Goal: Information Seeking & Learning: Learn about a topic

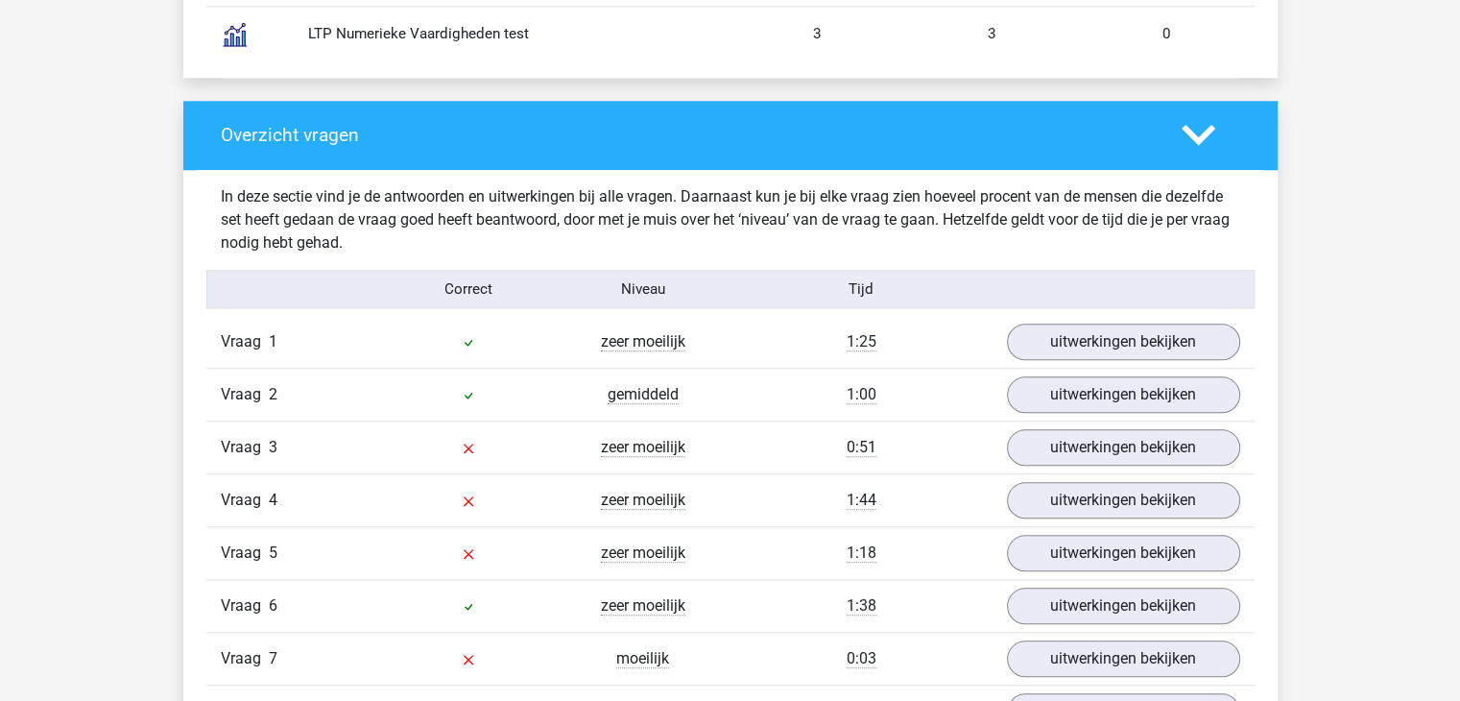
scroll to position [2016, 0]
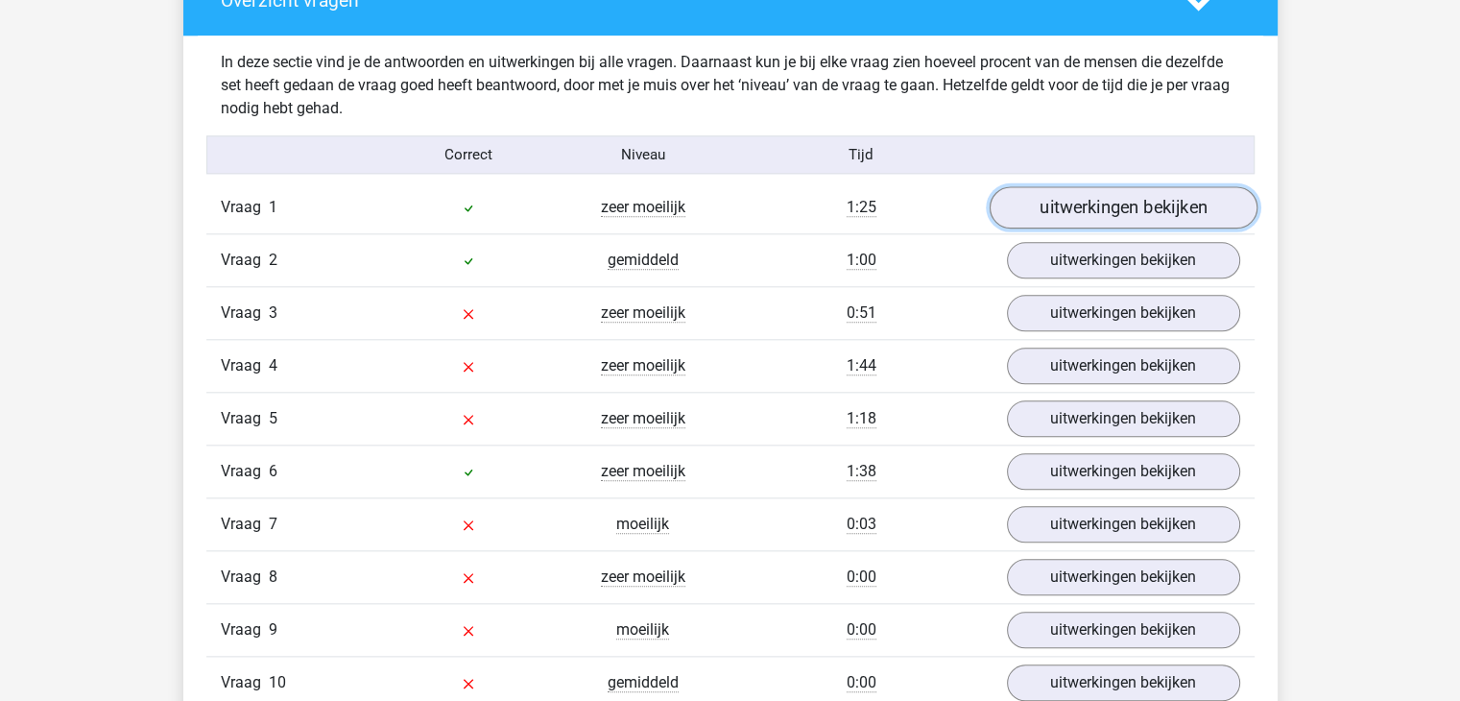
click at [1088, 211] on link "uitwerkingen bekijken" at bounding box center [1123, 208] width 268 height 42
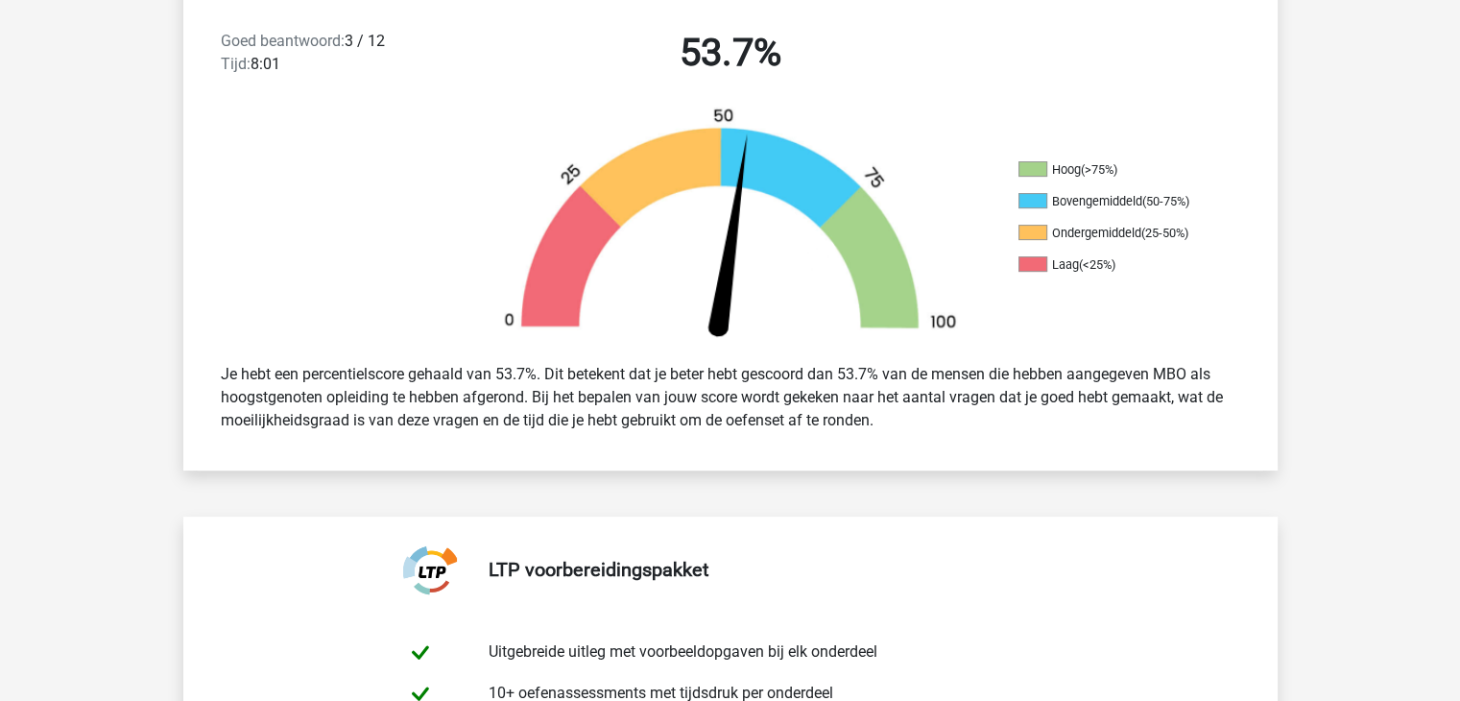
scroll to position [480, 0]
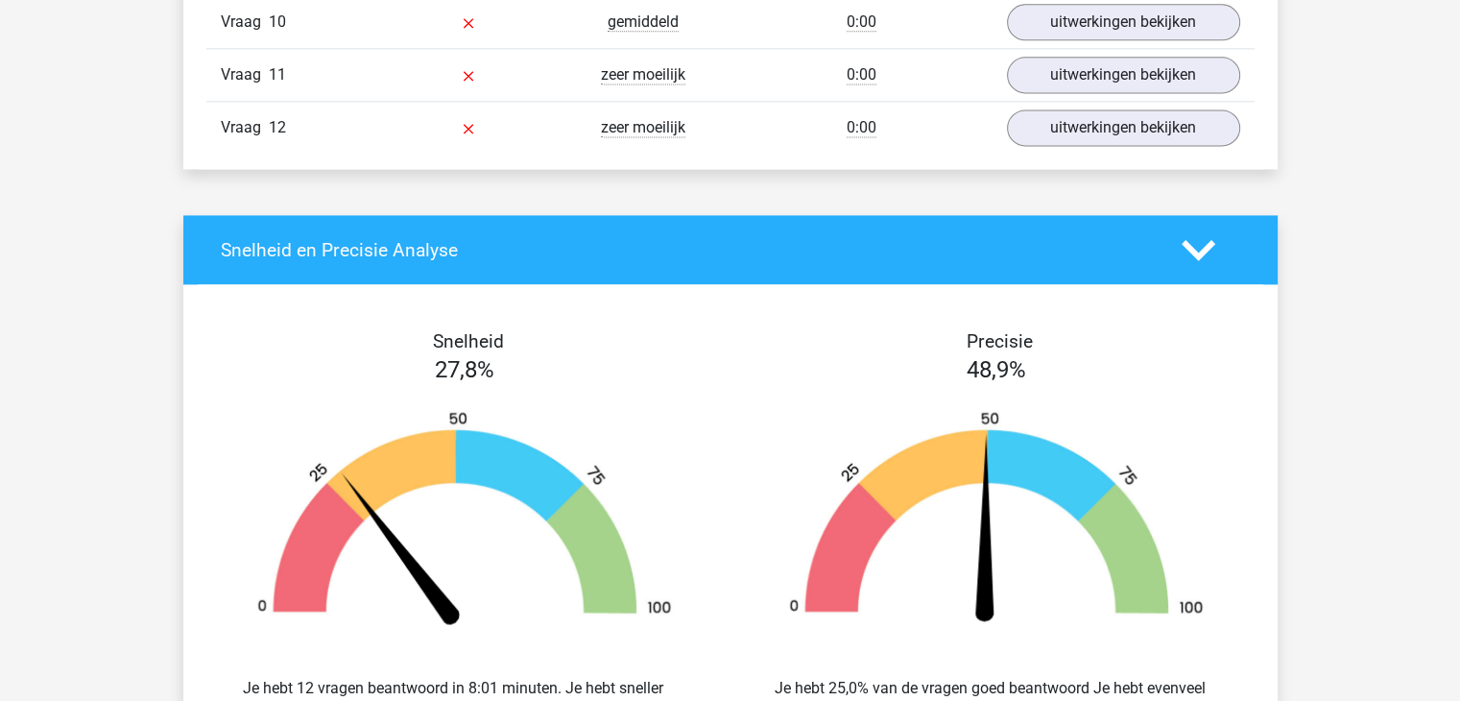
scroll to position [2880, 0]
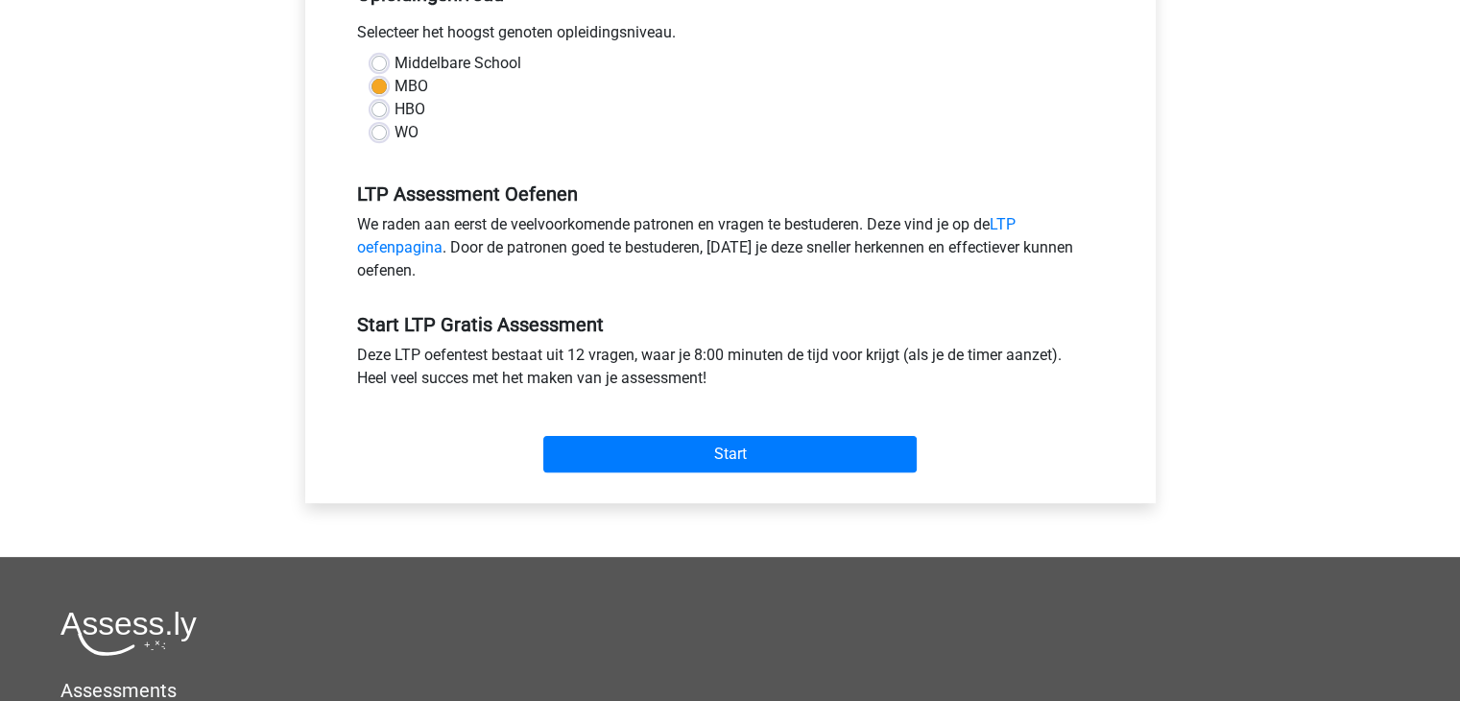
scroll to position [480, 0]
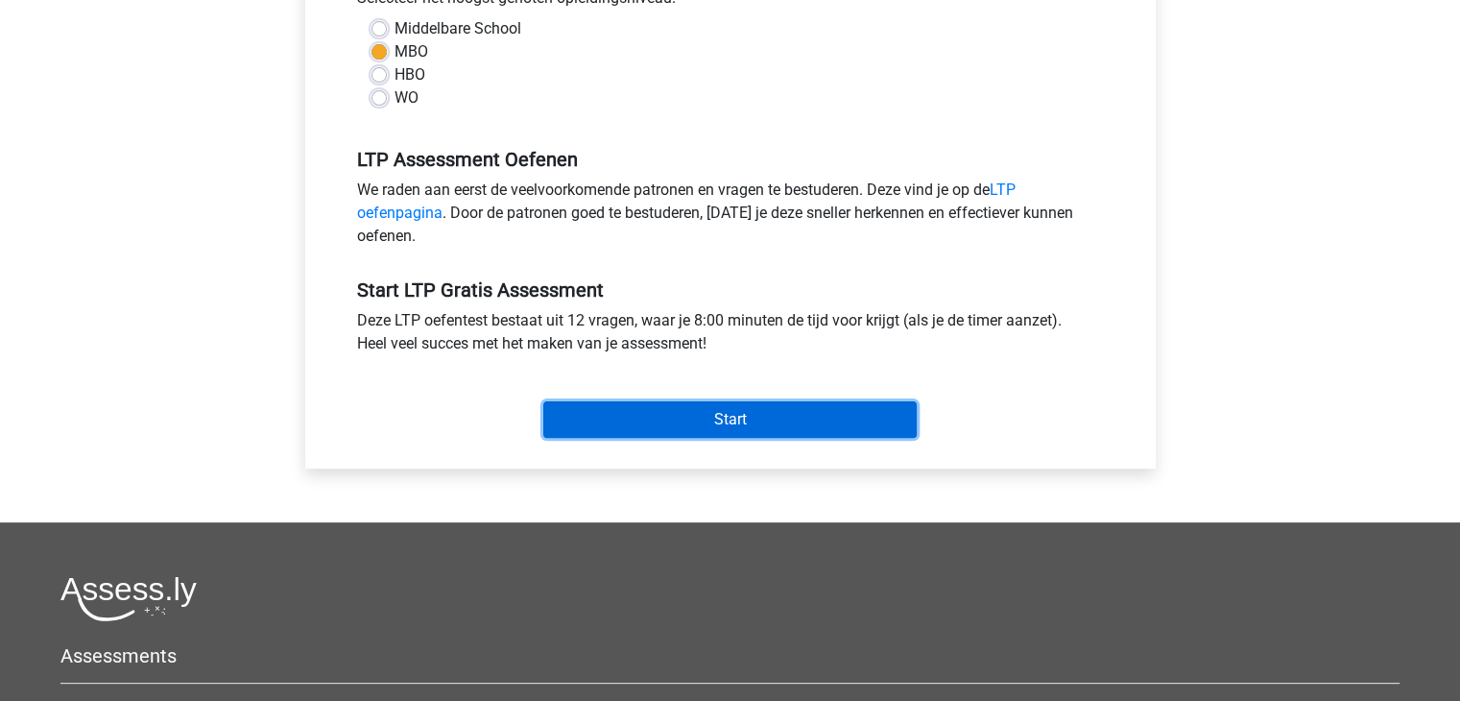
click at [730, 416] on input "Start" at bounding box center [729, 419] width 373 height 36
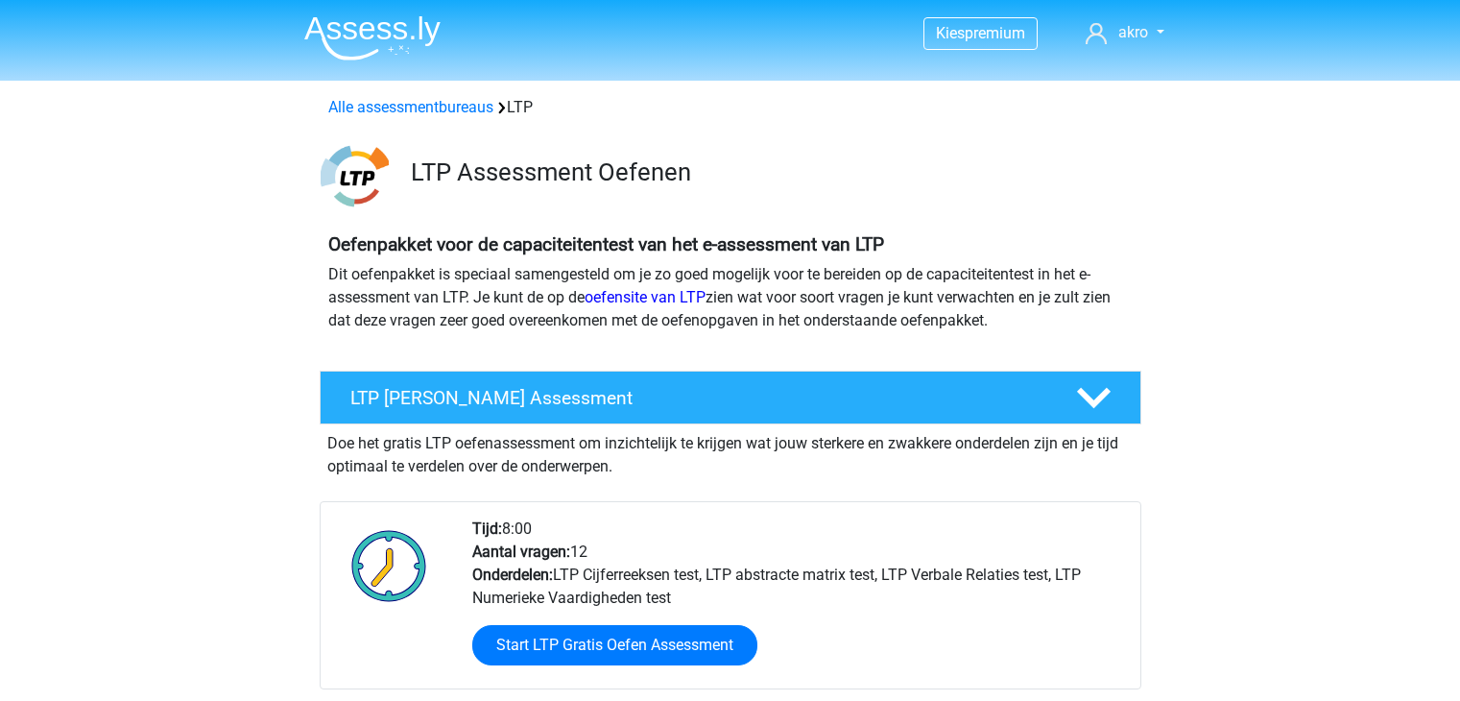
scroll to position [96, 0]
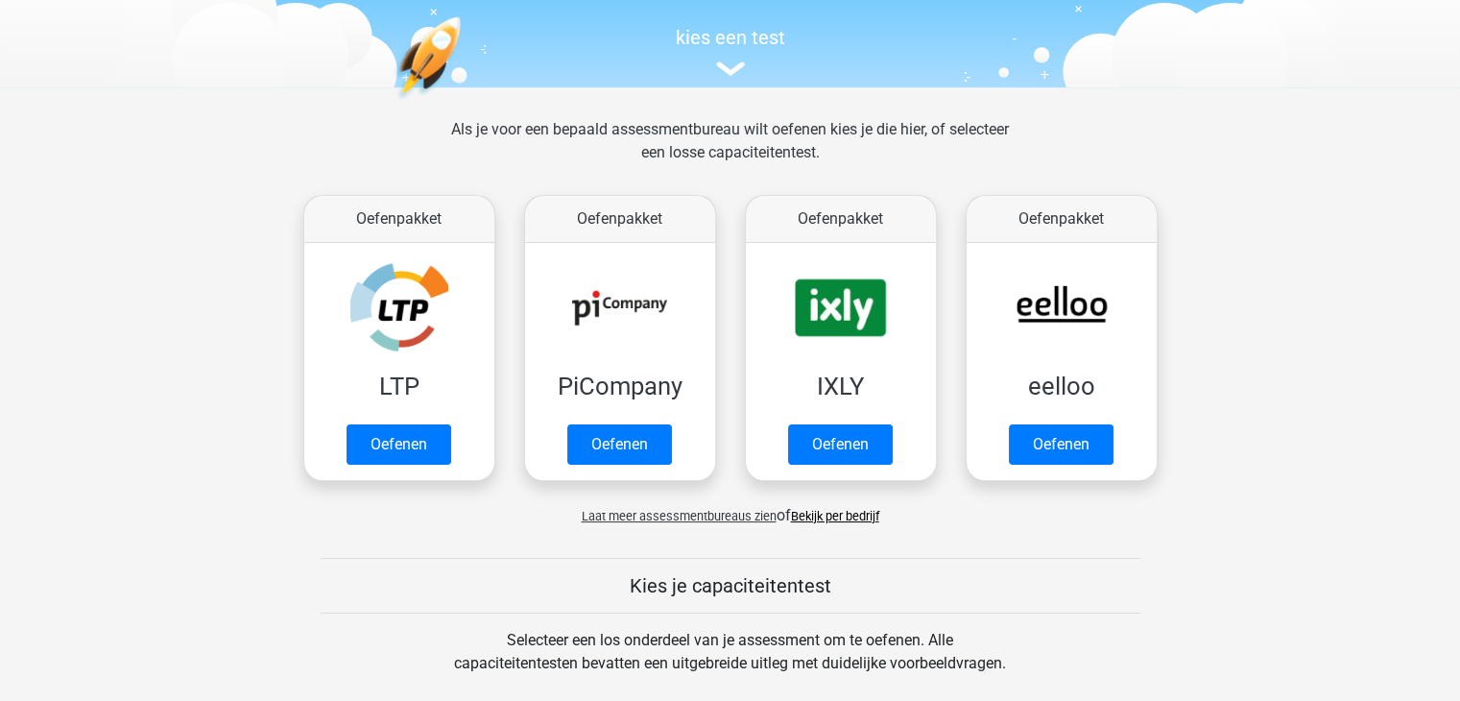
scroll to position [192, 0]
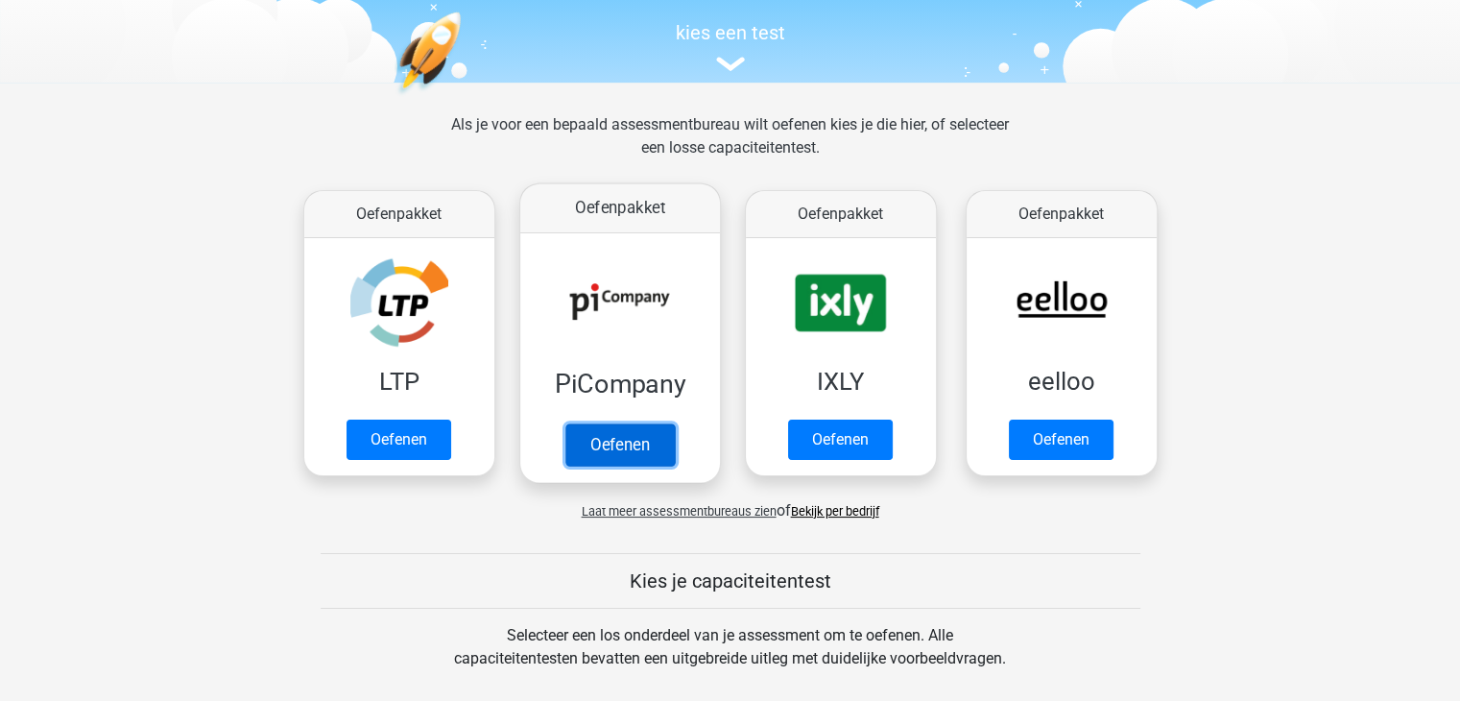
click at [611, 443] on link "Oefenen" at bounding box center [618, 444] width 109 height 42
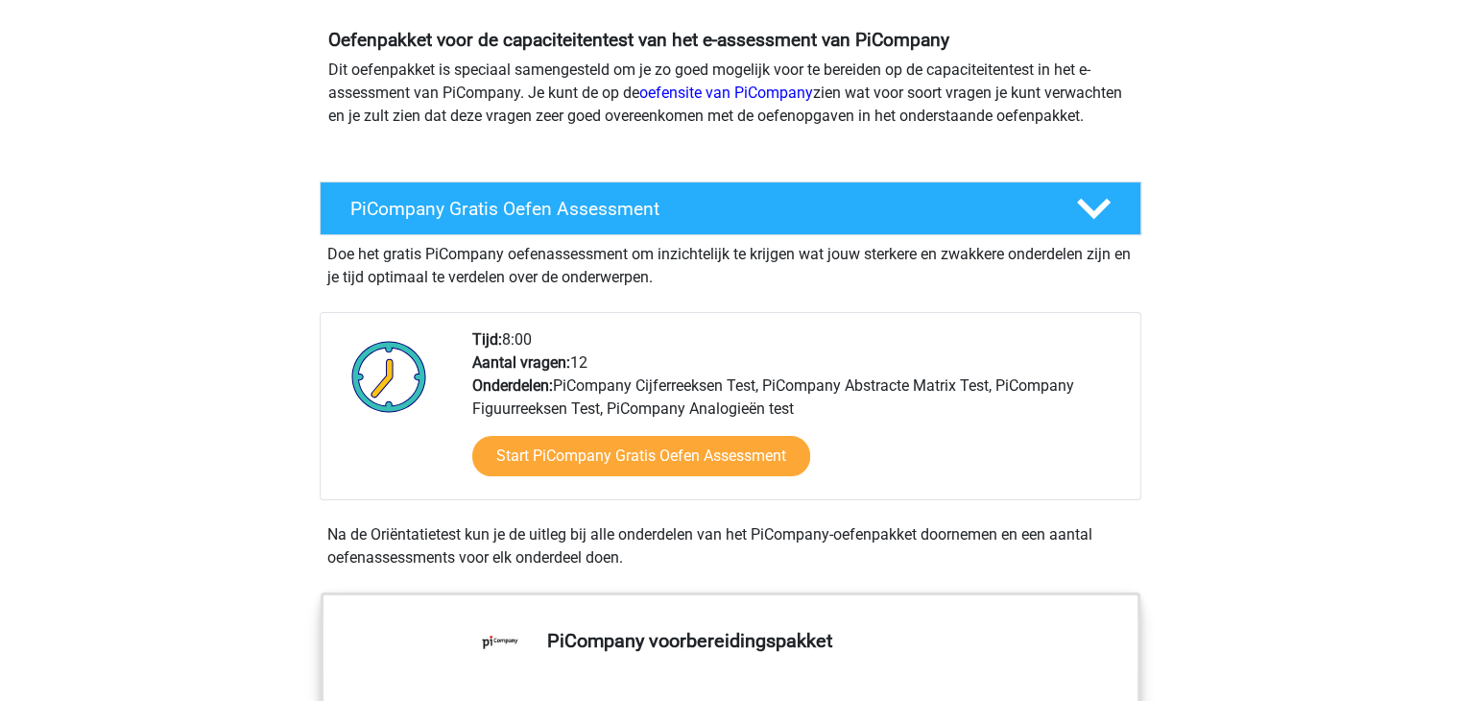
scroll to position [288, 0]
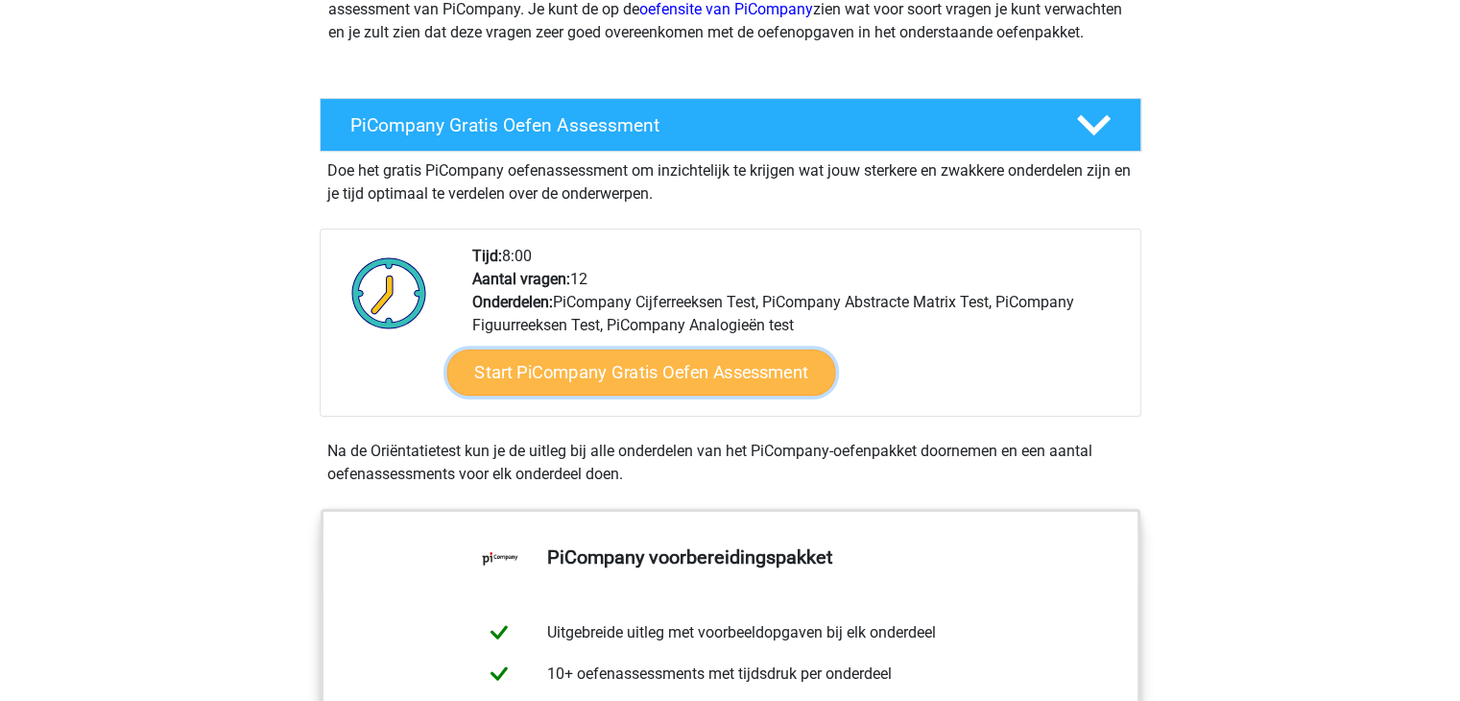
click at [568, 396] on link "Start PiCompany Gratis Oefen Assessment" at bounding box center [640, 372] width 389 height 46
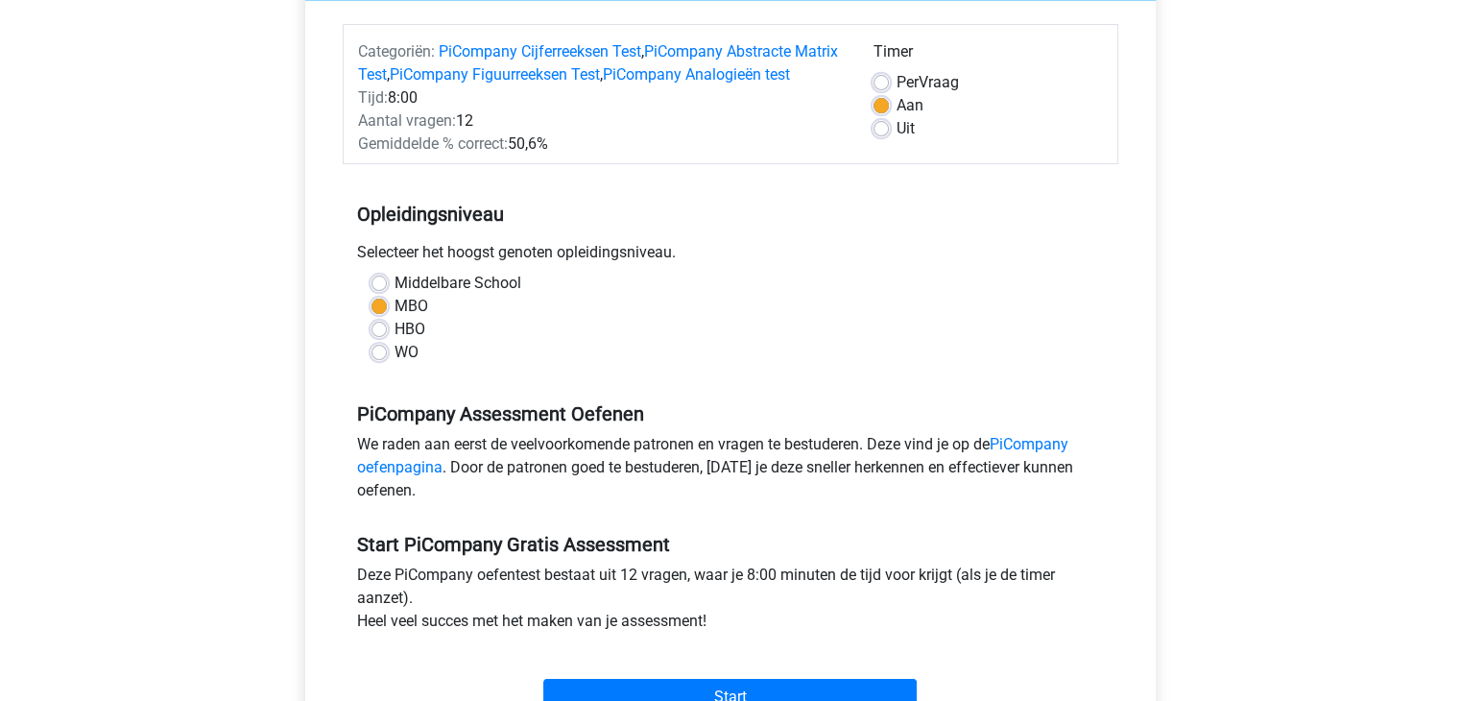
scroll to position [384, 0]
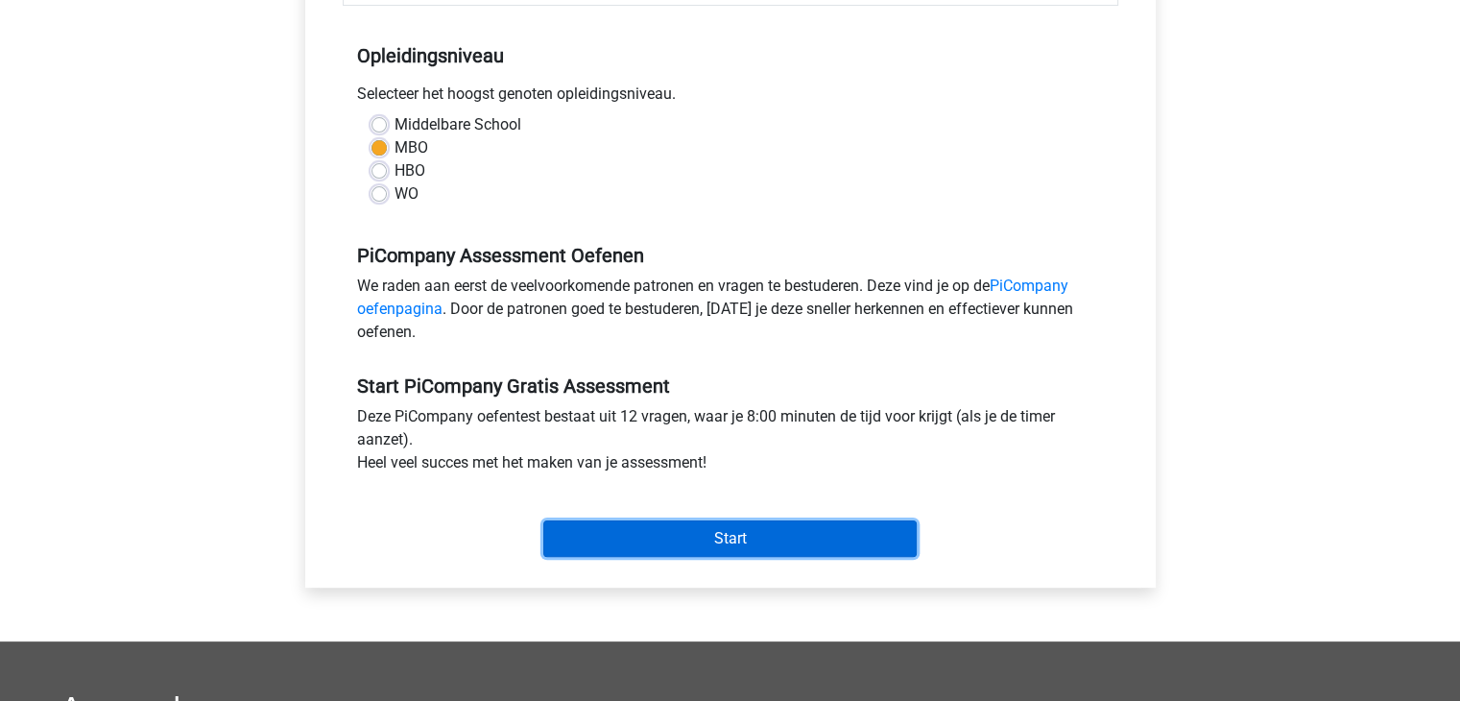
click at [746, 557] on input "Start" at bounding box center [729, 538] width 373 height 36
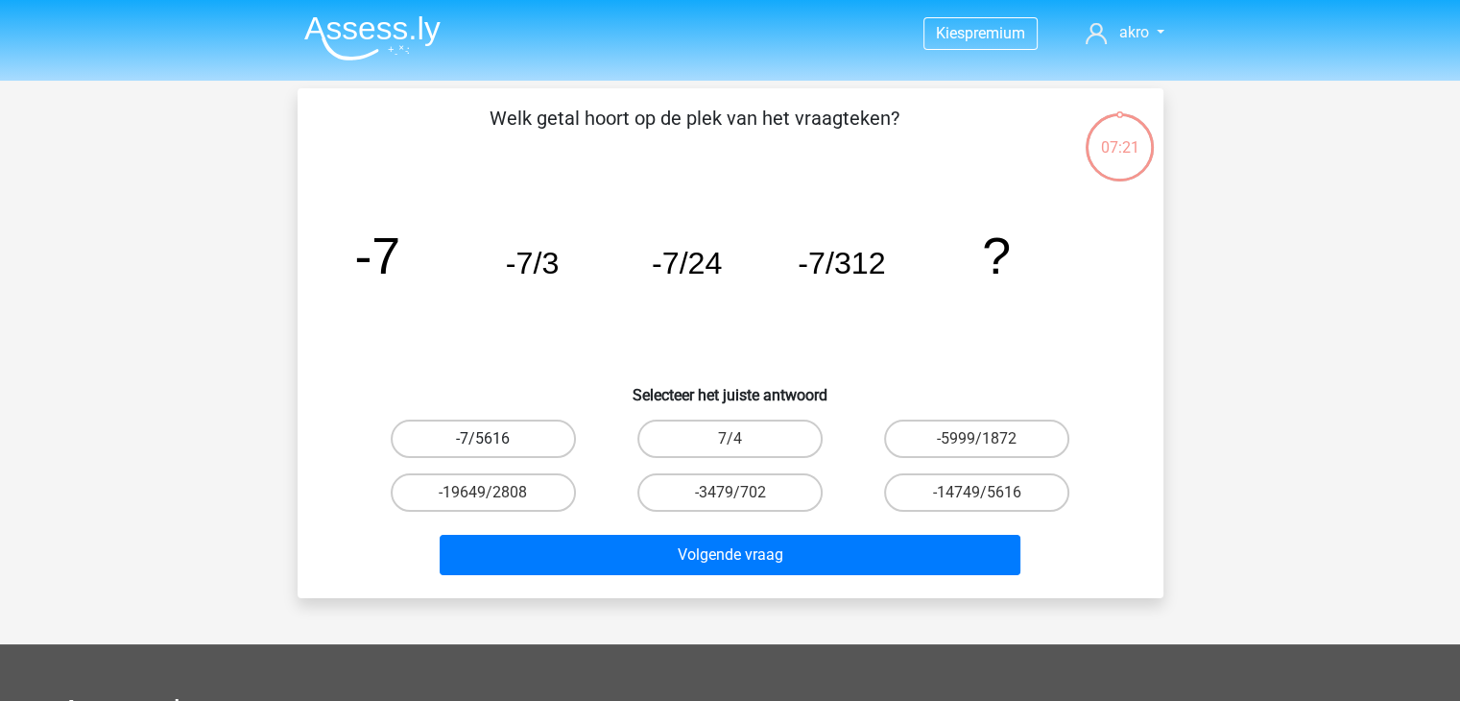
click at [472, 439] on label "-7/5616" at bounding box center [483, 439] width 185 height 38
click at [483, 439] on input "-7/5616" at bounding box center [489, 445] width 12 height 12
radio input "true"
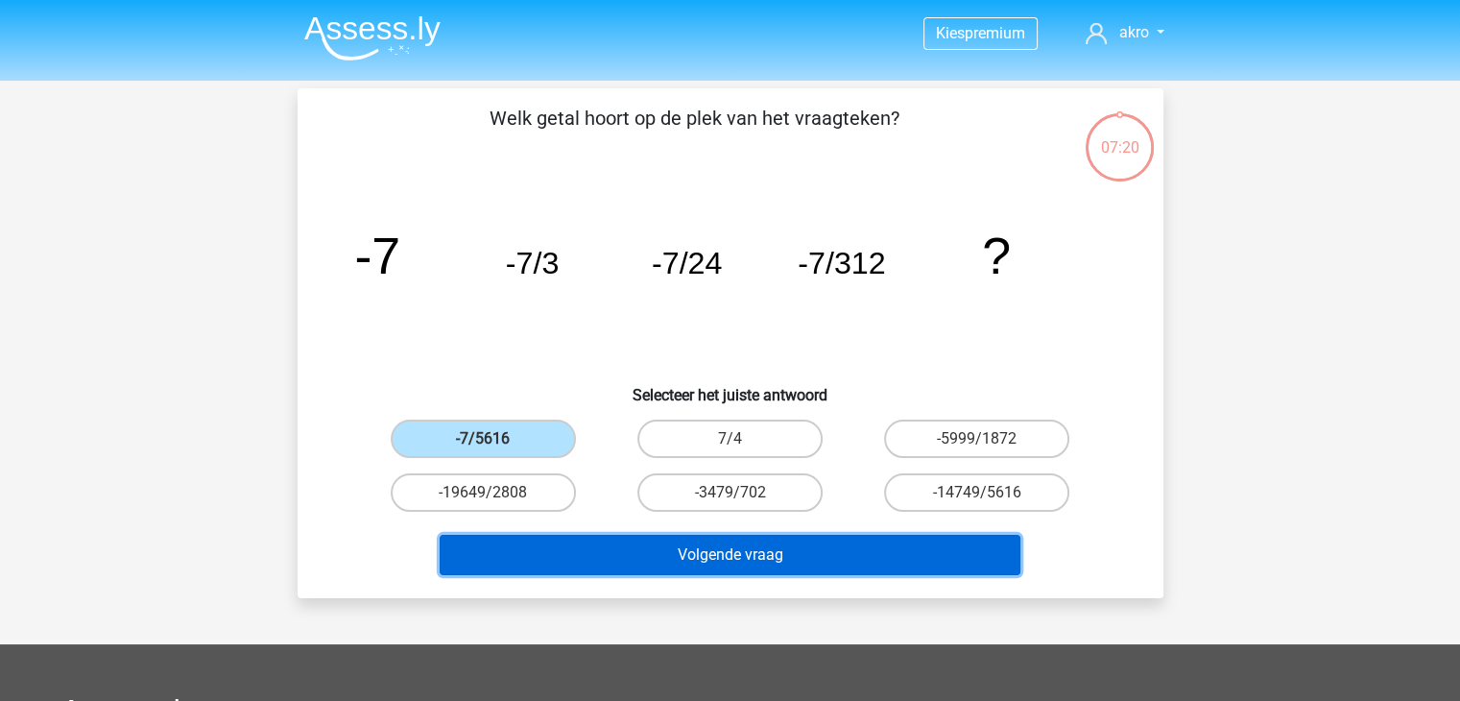
click at [714, 558] on button "Volgende vraag" at bounding box center [730, 555] width 581 height 40
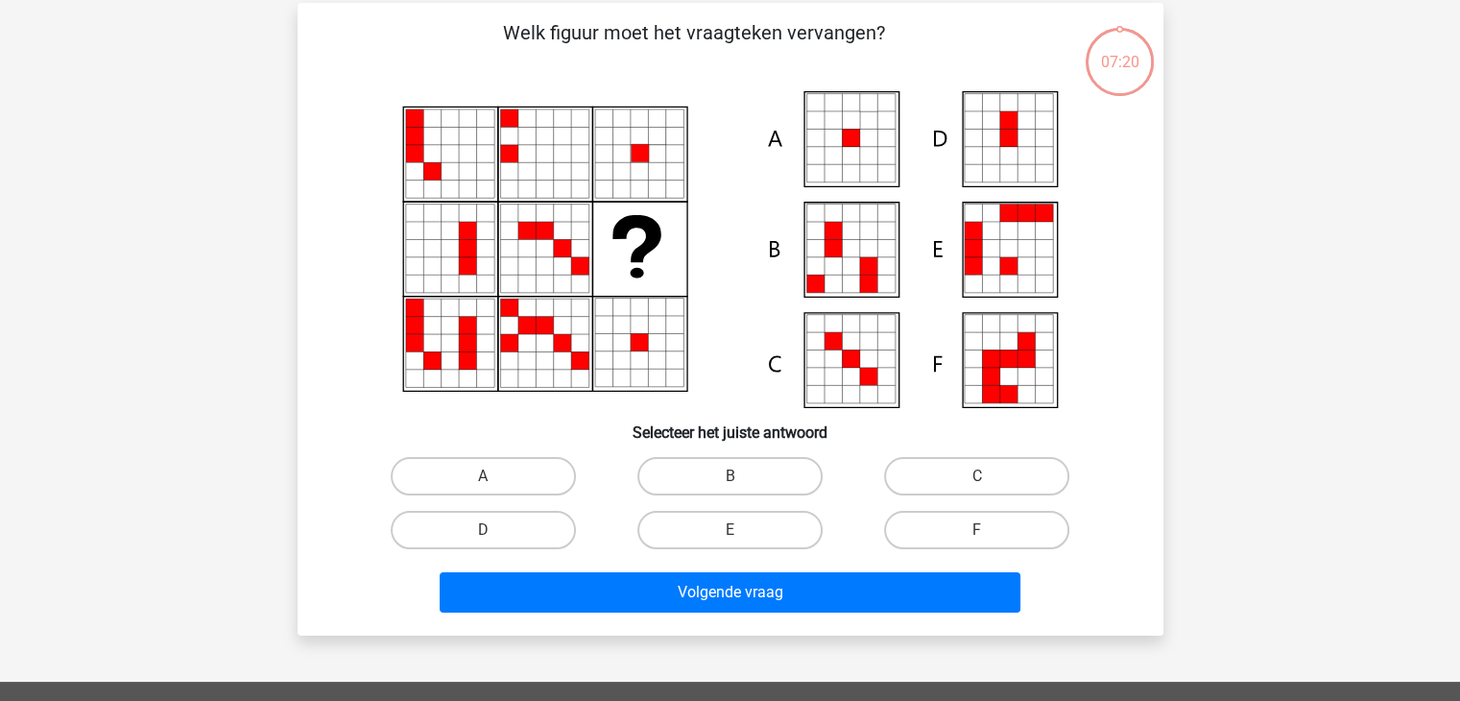
scroll to position [88, 0]
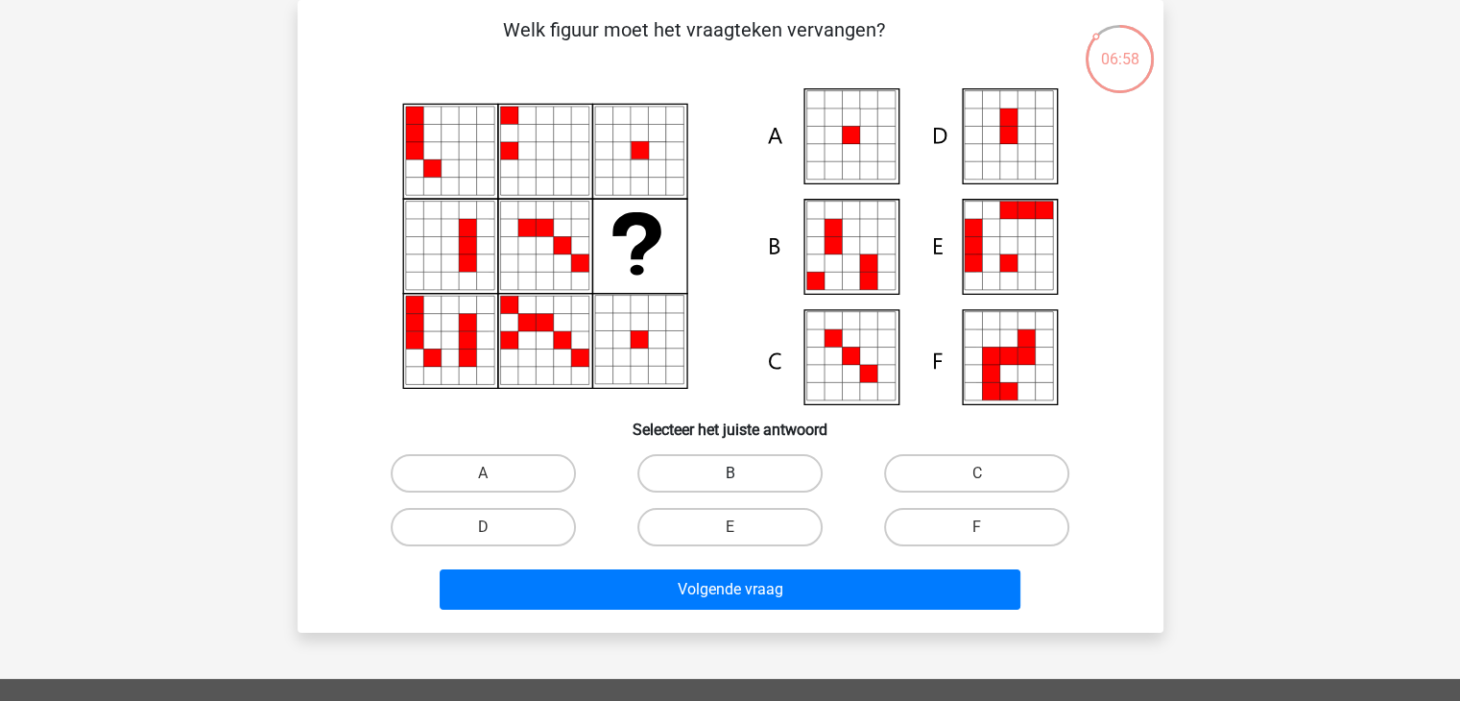
click at [719, 469] on label "B" at bounding box center [729, 473] width 185 height 38
click at [730, 473] on input "B" at bounding box center [736, 479] width 12 height 12
radio input "true"
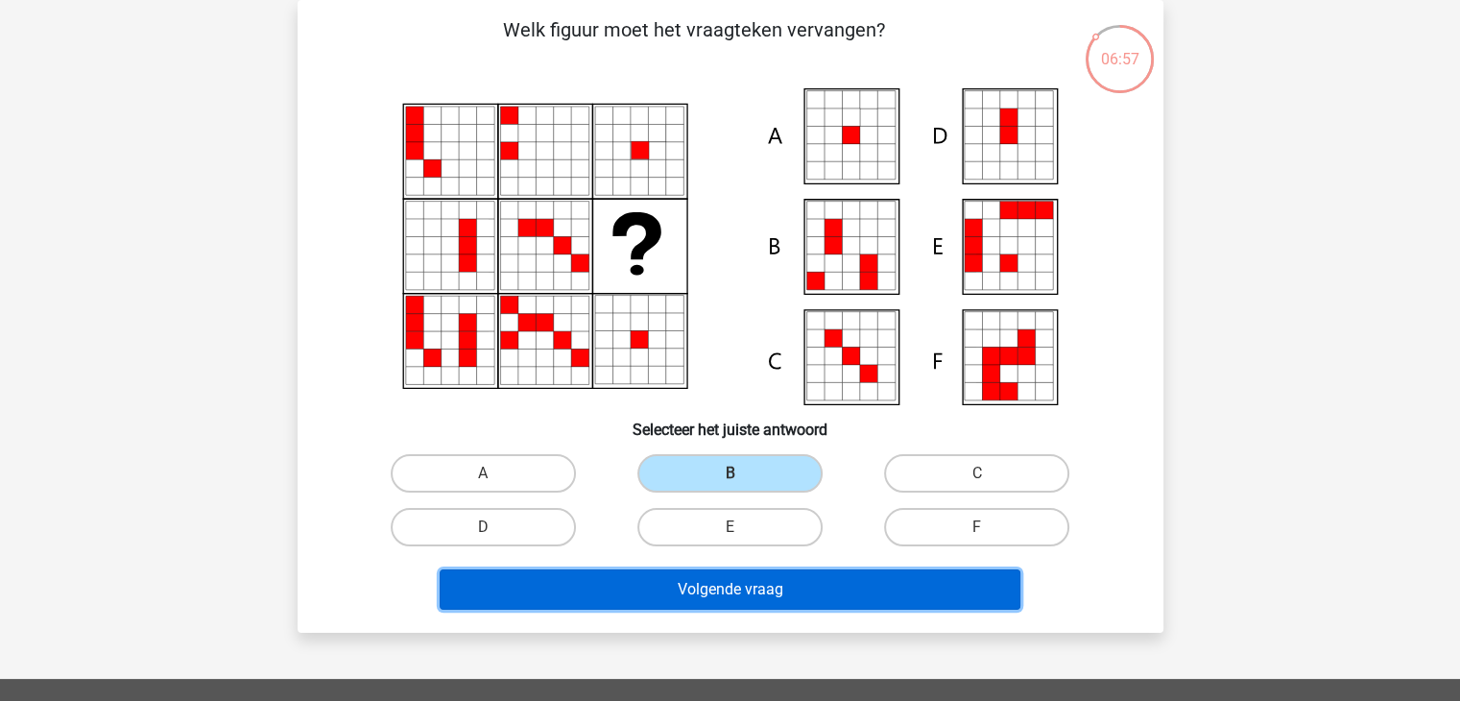
click at [726, 585] on button "Volgende vraag" at bounding box center [730, 589] width 581 height 40
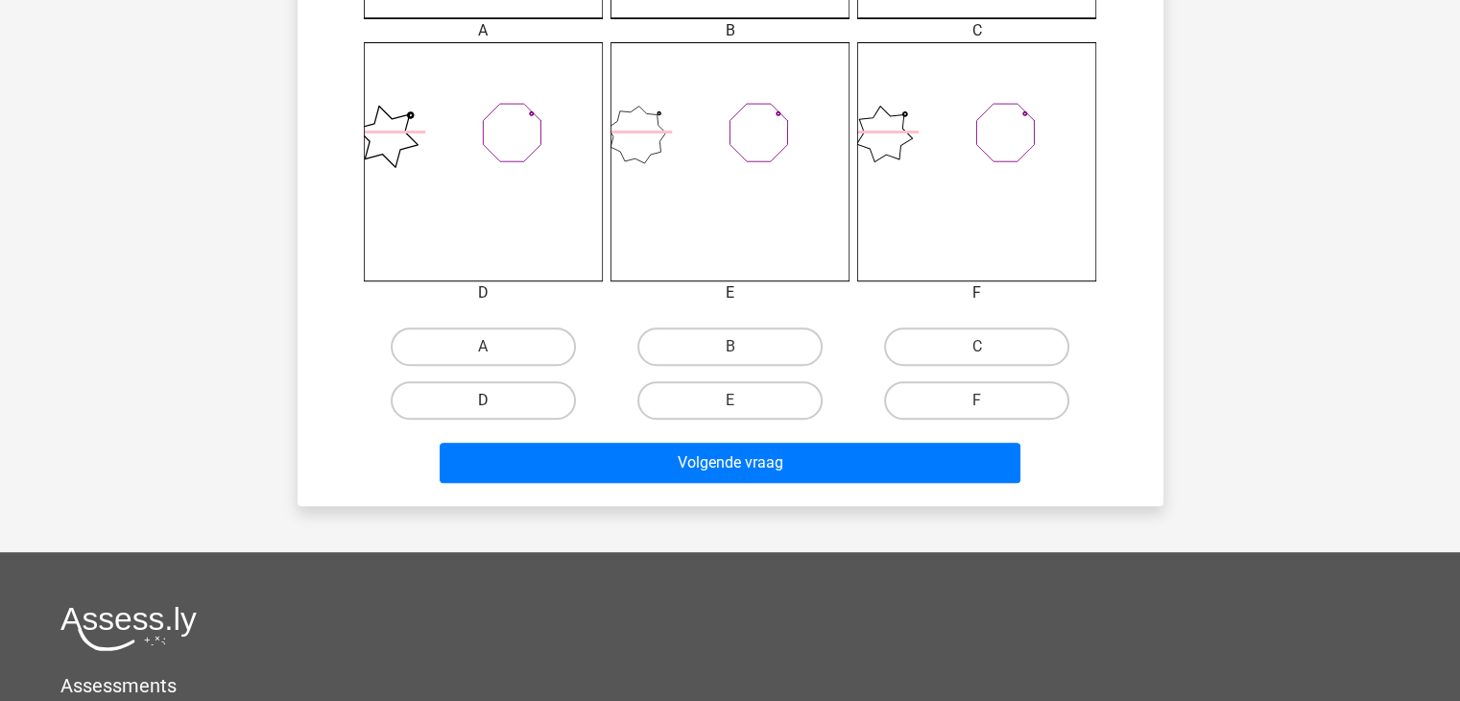
scroll to position [768, 0]
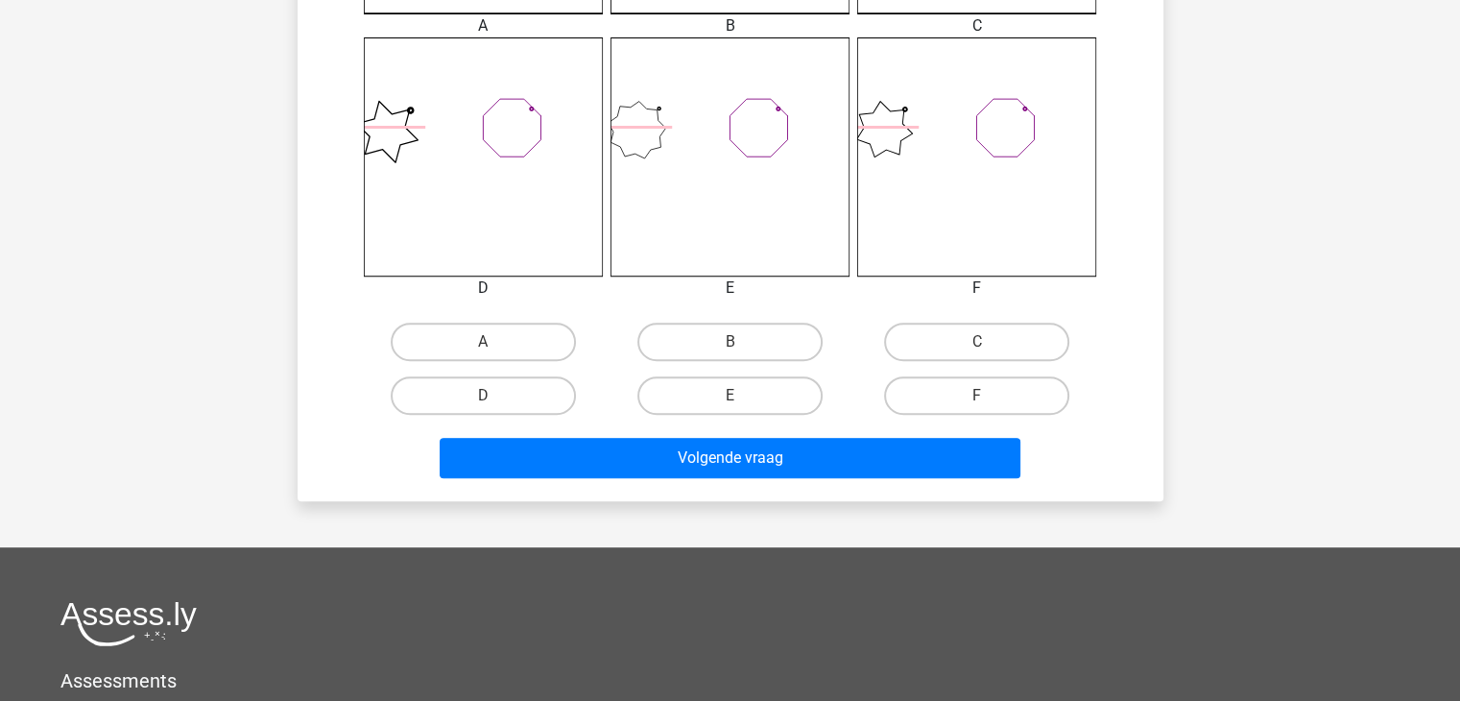
click at [484, 342] on input "A" at bounding box center [489, 348] width 12 height 12
radio input "true"
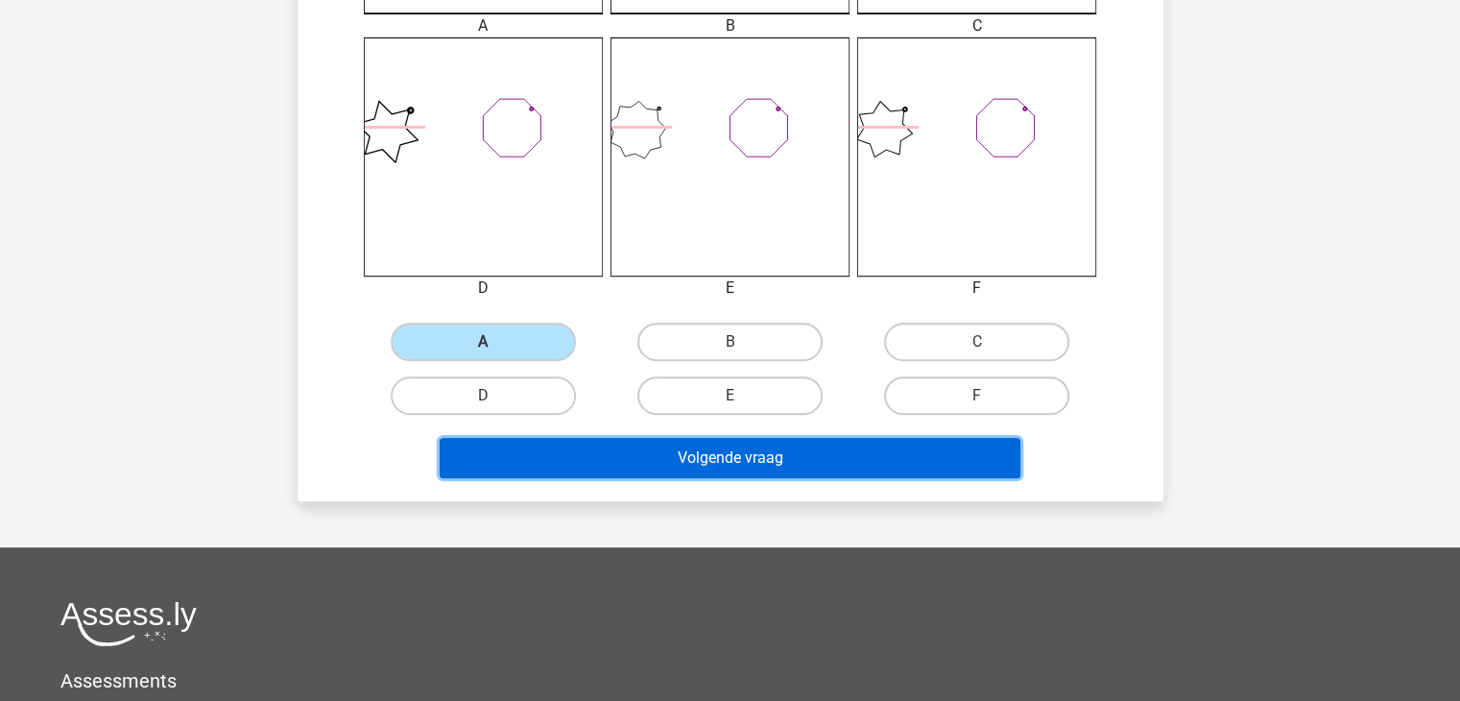
click at [685, 468] on button "Volgende vraag" at bounding box center [730, 458] width 581 height 40
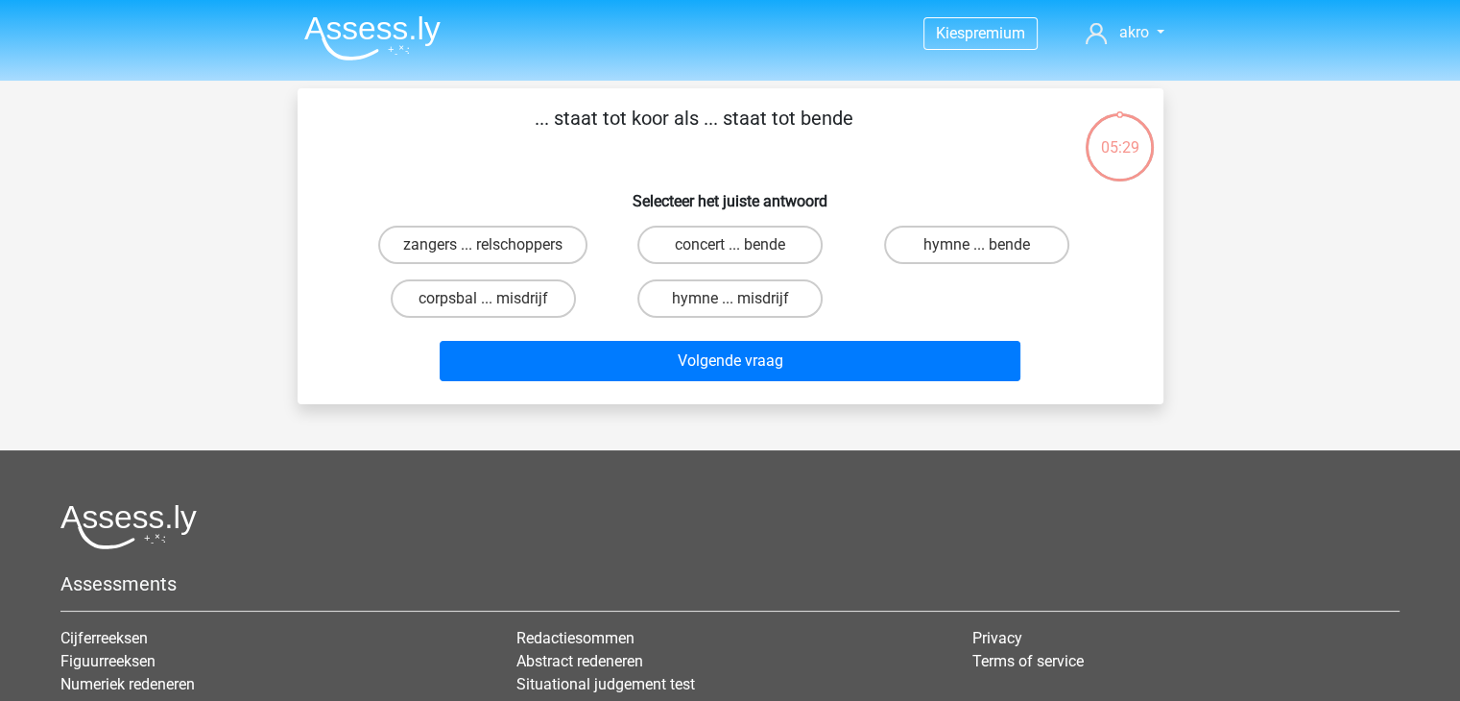
scroll to position [0, 0]
click at [489, 243] on label "zangers ... relschoppers" at bounding box center [482, 245] width 209 height 38
click at [489, 245] on input "zangers ... relschoppers" at bounding box center [489, 251] width 12 height 12
radio input "true"
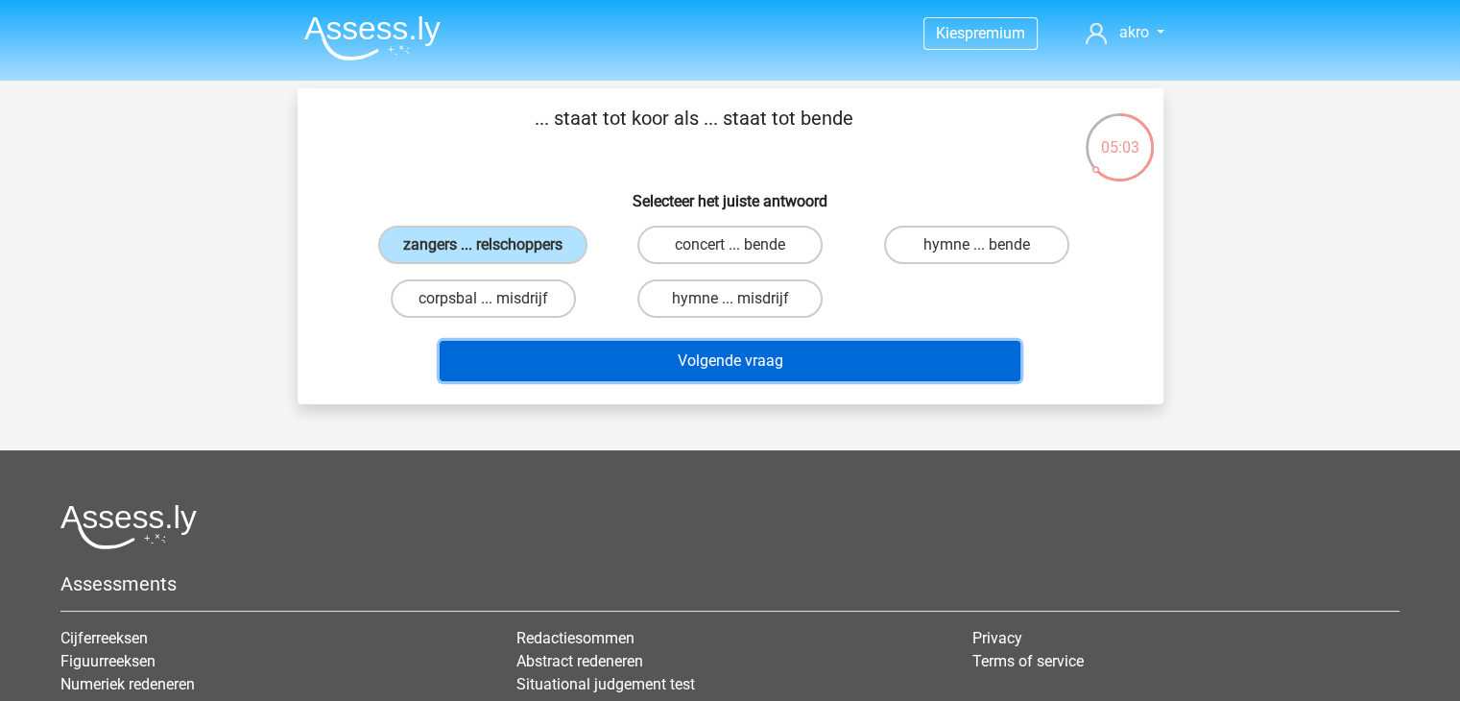
click at [609, 359] on button "Volgende vraag" at bounding box center [730, 361] width 581 height 40
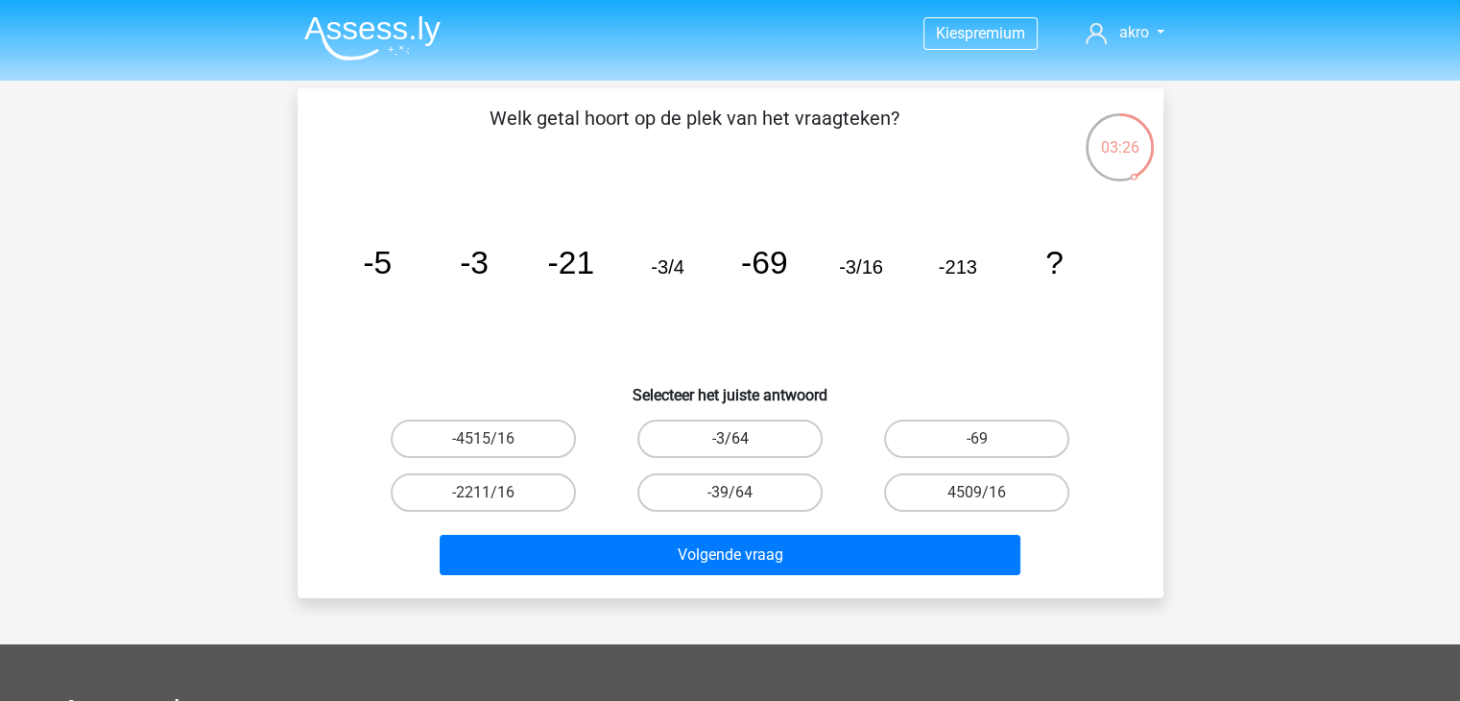
click at [763, 432] on label "-3/64" at bounding box center [729, 439] width 185 height 38
click at [742, 439] on input "-3/64" at bounding box center [736, 445] width 12 height 12
radio input "true"
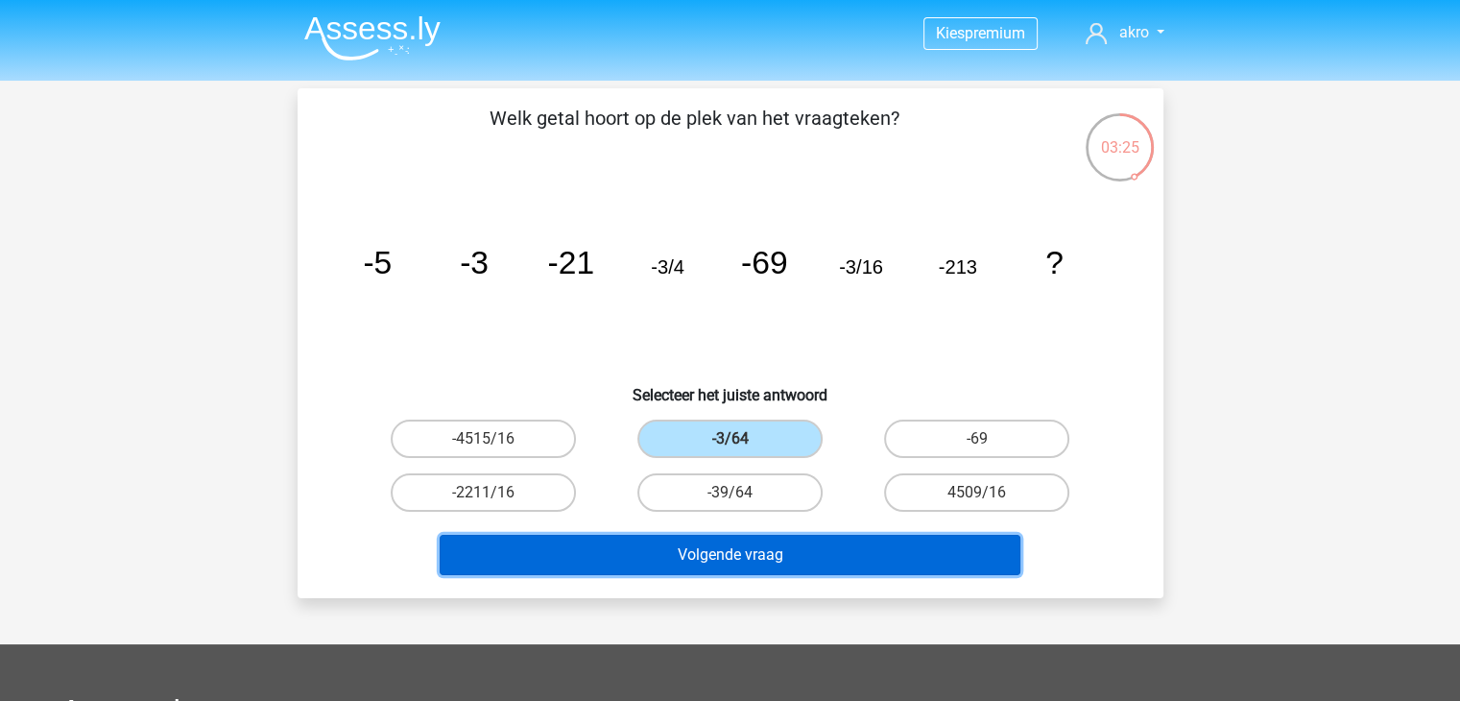
click at [718, 551] on button "Volgende vraag" at bounding box center [730, 555] width 581 height 40
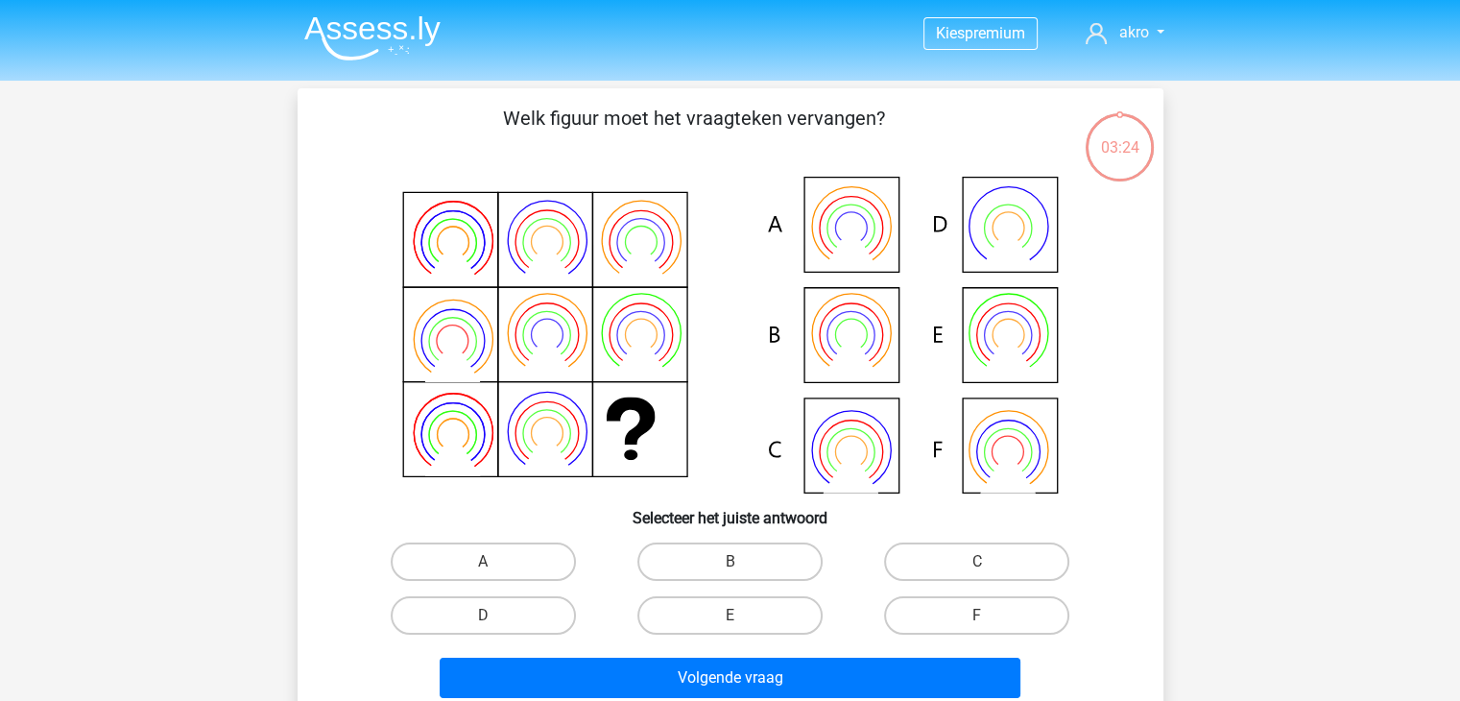
scroll to position [88, 0]
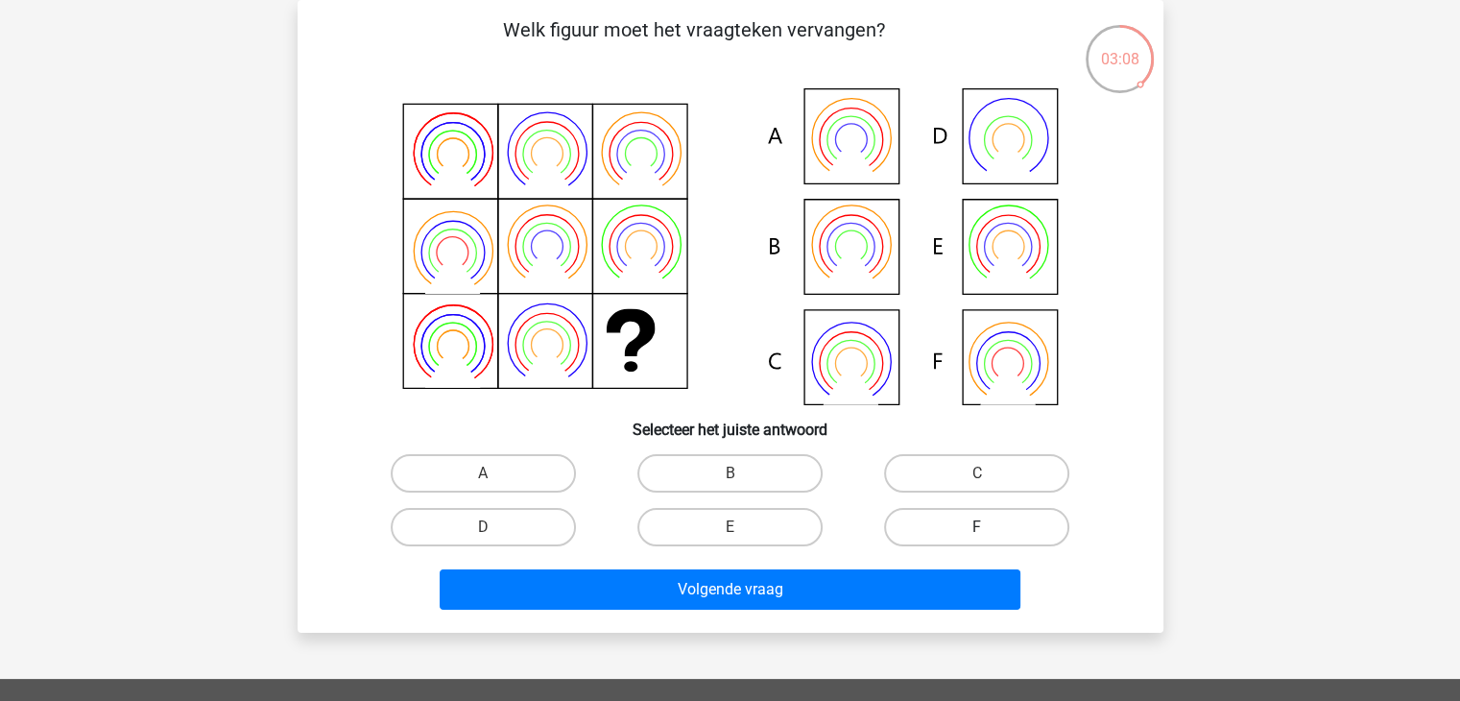
click at [991, 518] on label "F" at bounding box center [976, 527] width 185 height 38
click at [990, 527] on input "F" at bounding box center [983, 533] width 12 height 12
radio input "true"
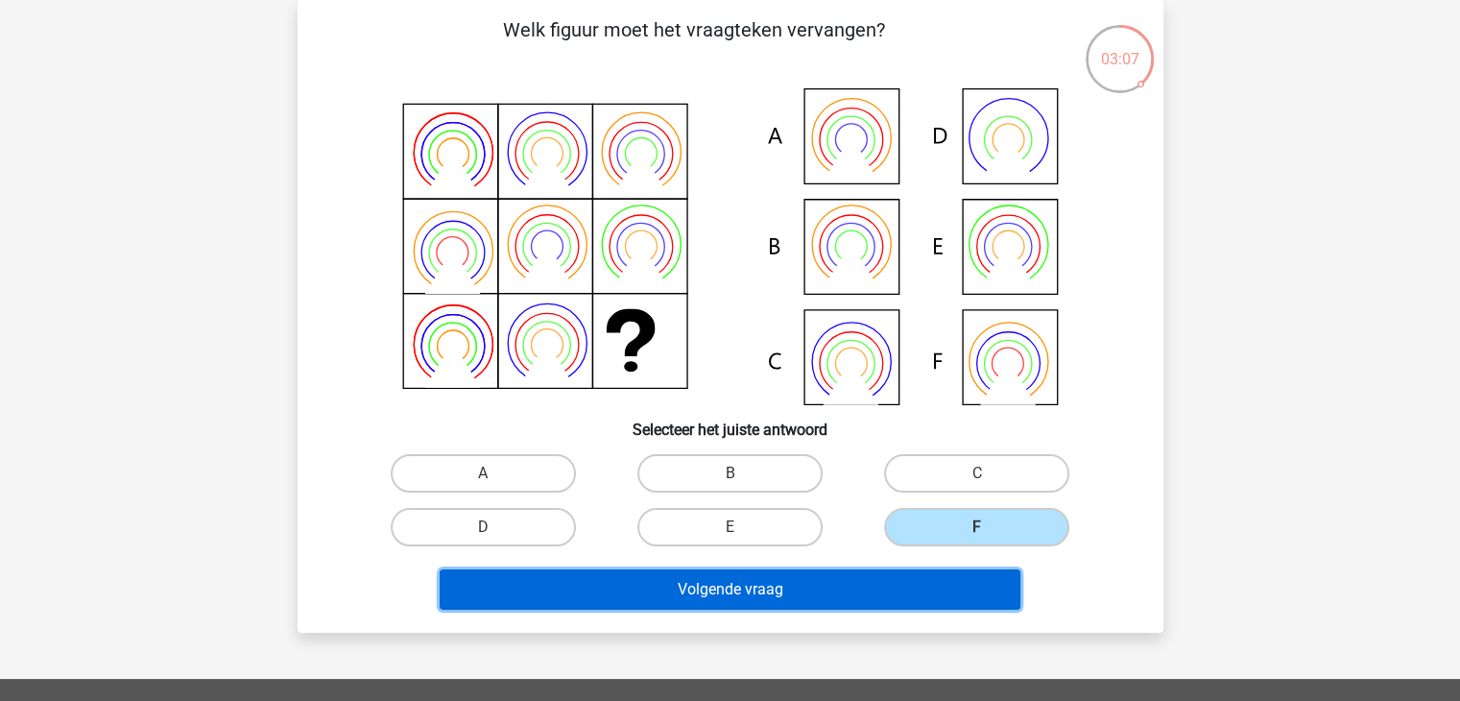
click at [891, 581] on button "Volgende vraag" at bounding box center [730, 589] width 581 height 40
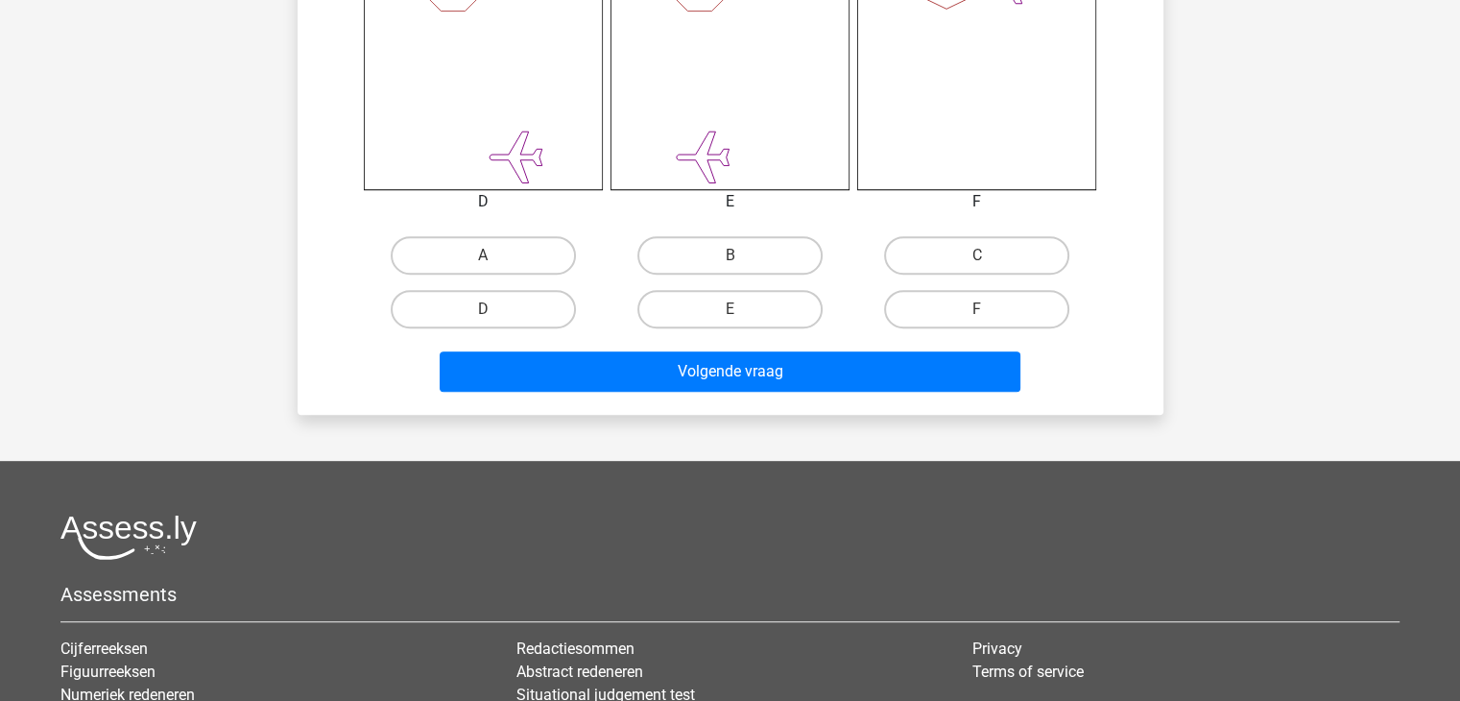
scroll to position [864, 0]
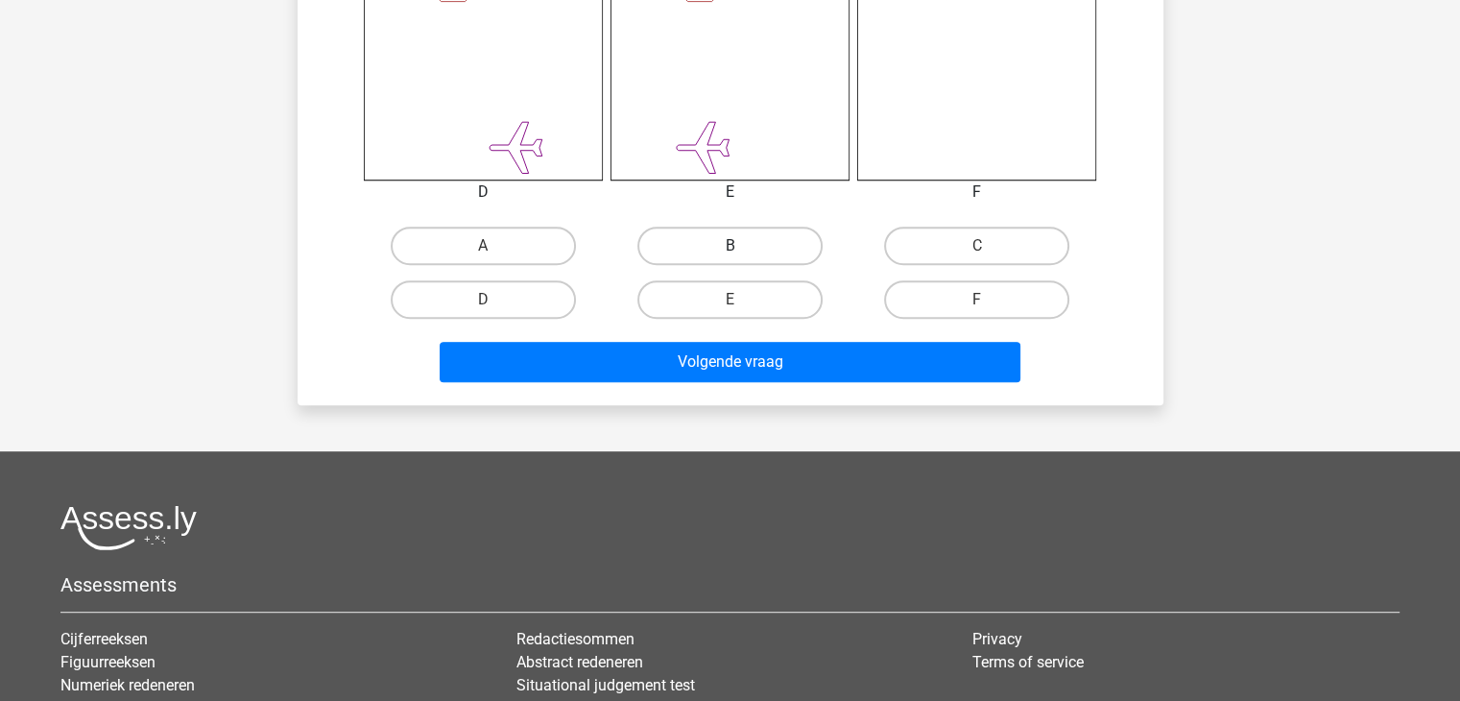
click at [692, 251] on label "B" at bounding box center [729, 246] width 185 height 38
click at [730, 251] on input "B" at bounding box center [736, 252] width 12 height 12
radio input "true"
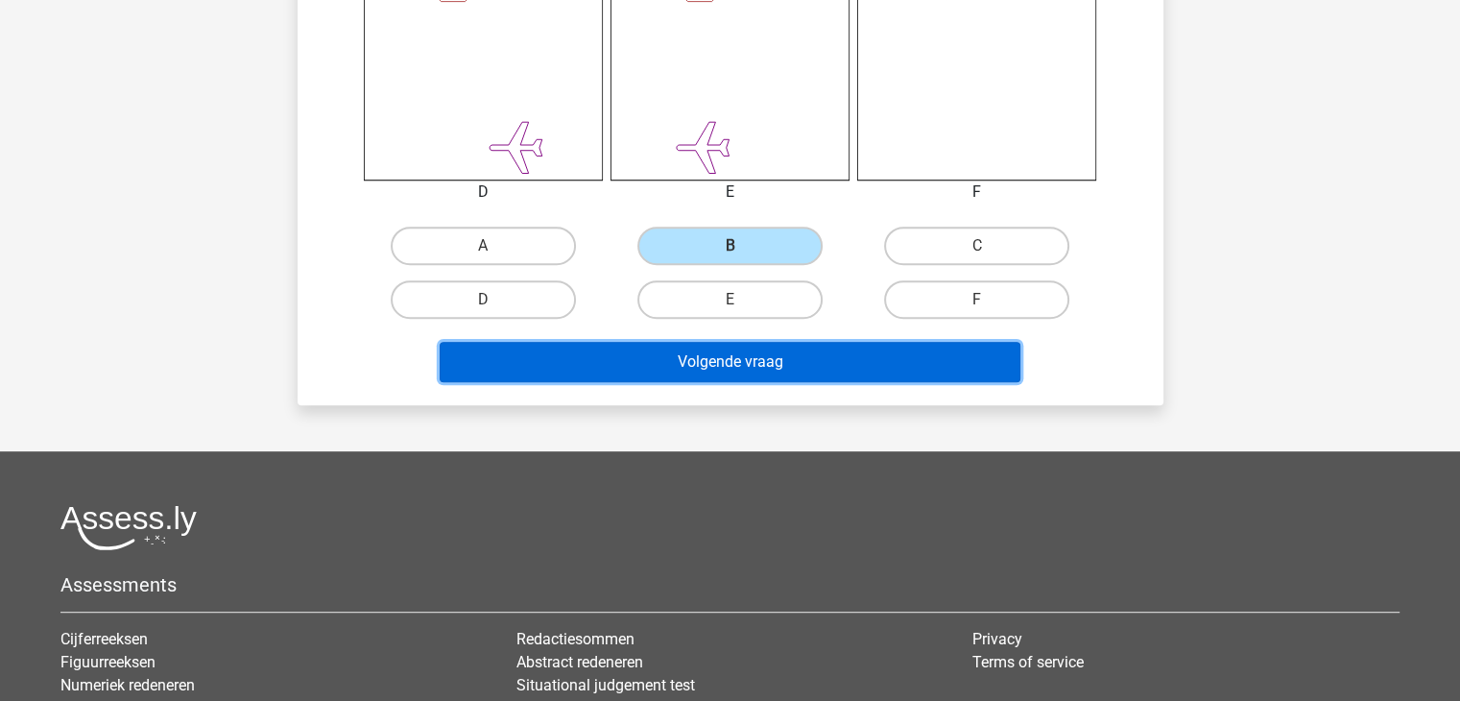
click at [706, 358] on button "Volgende vraag" at bounding box center [730, 362] width 581 height 40
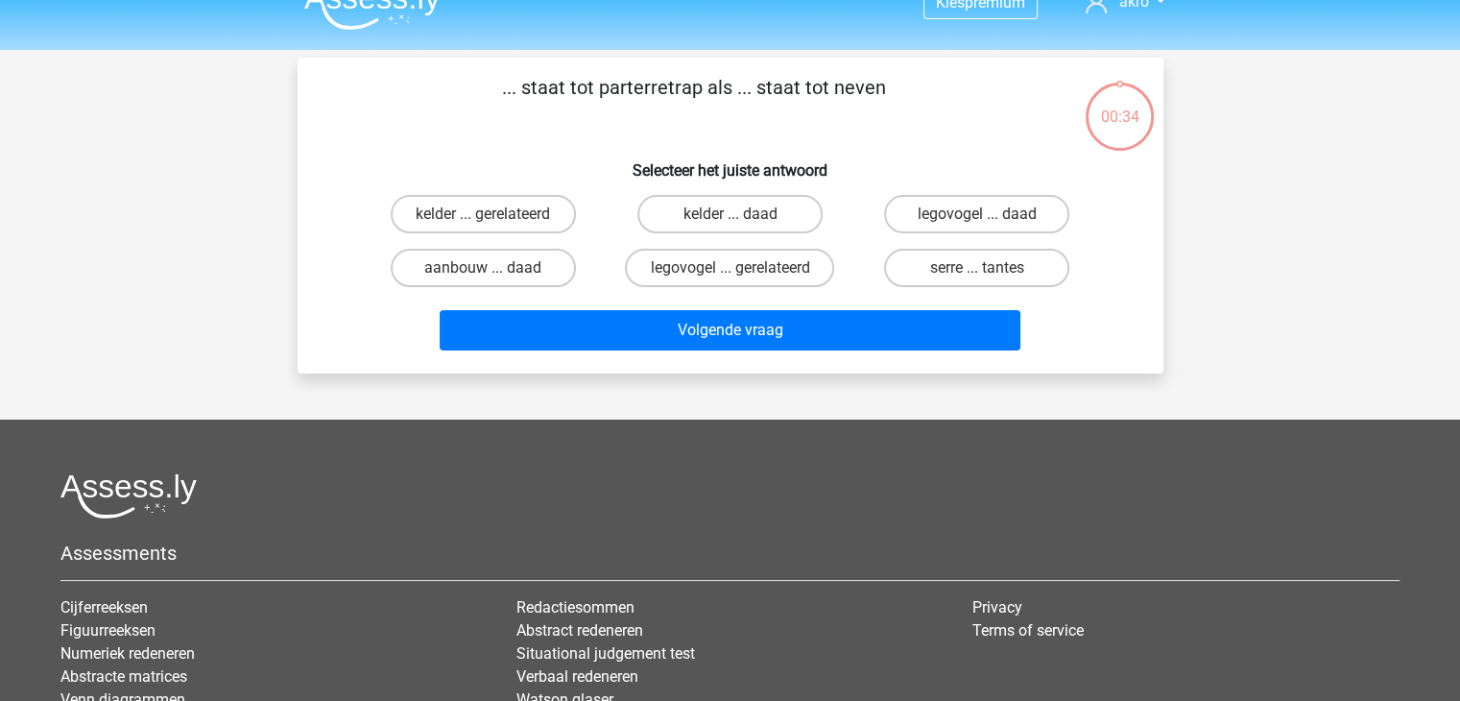
scroll to position [0, 0]
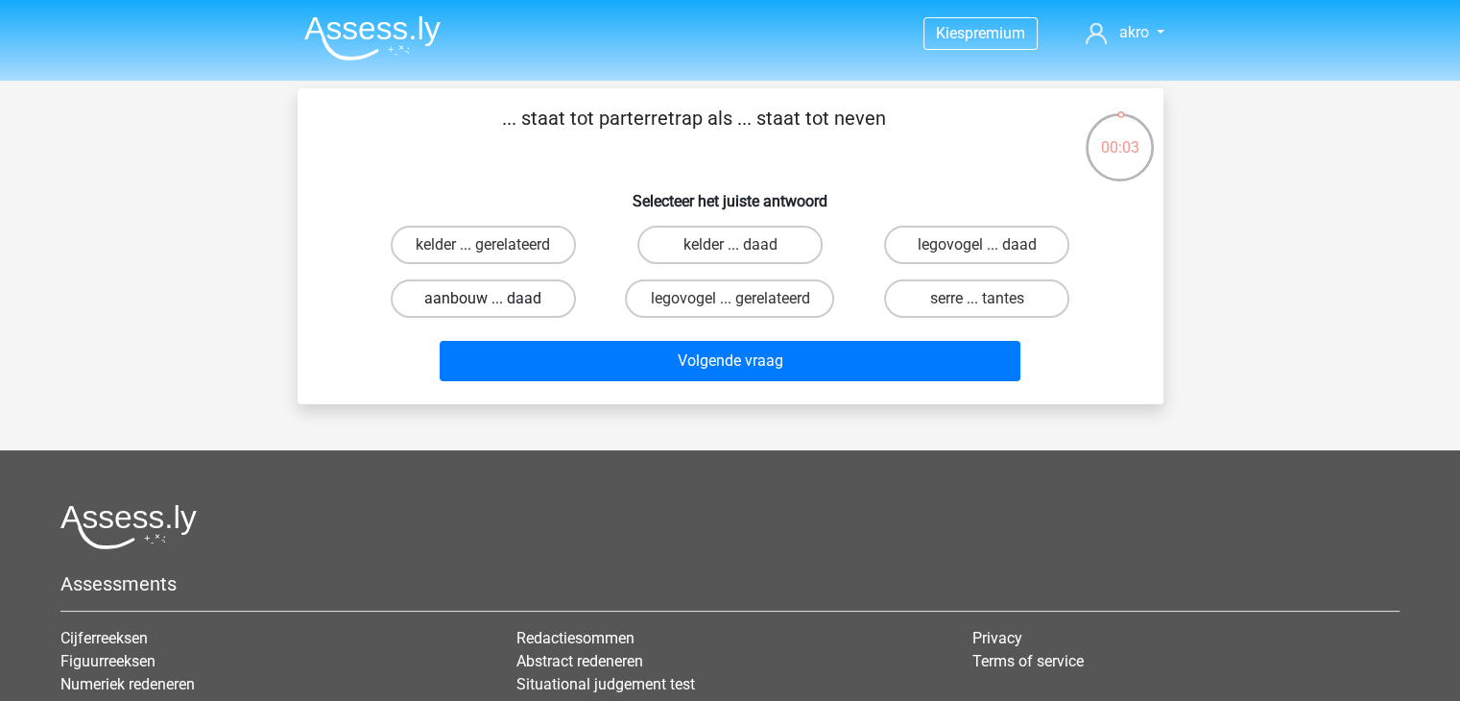
click at [467, 297] on label "aanbouw ... daad" at bounding box center [483, 298] width 185 height 38
click at [483, 299] on input "aanbouw ... daad" at bounding box center [489, 305] width 12 height 12
radio input "true"
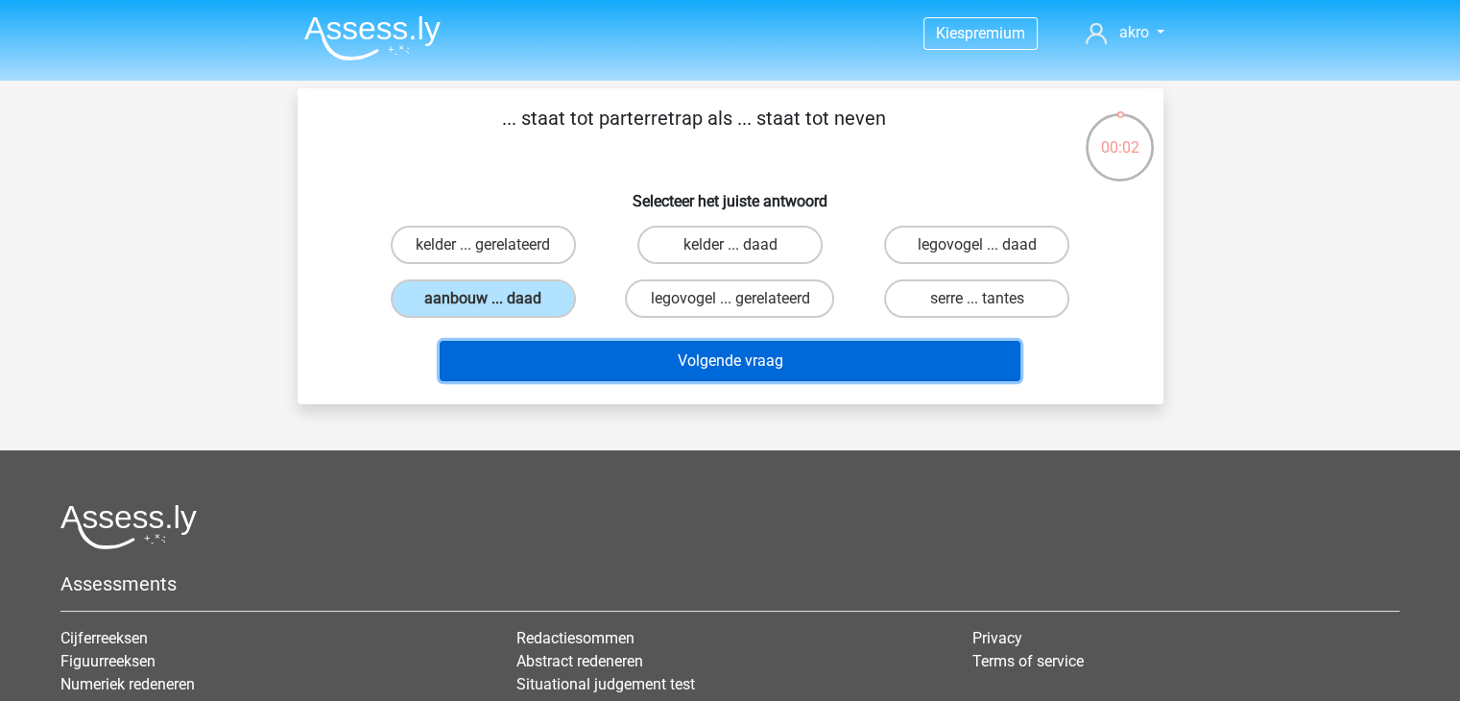
click at [637, 361] on button "Volgende vraag" at bounding box center [730, 361] width 581 height 40
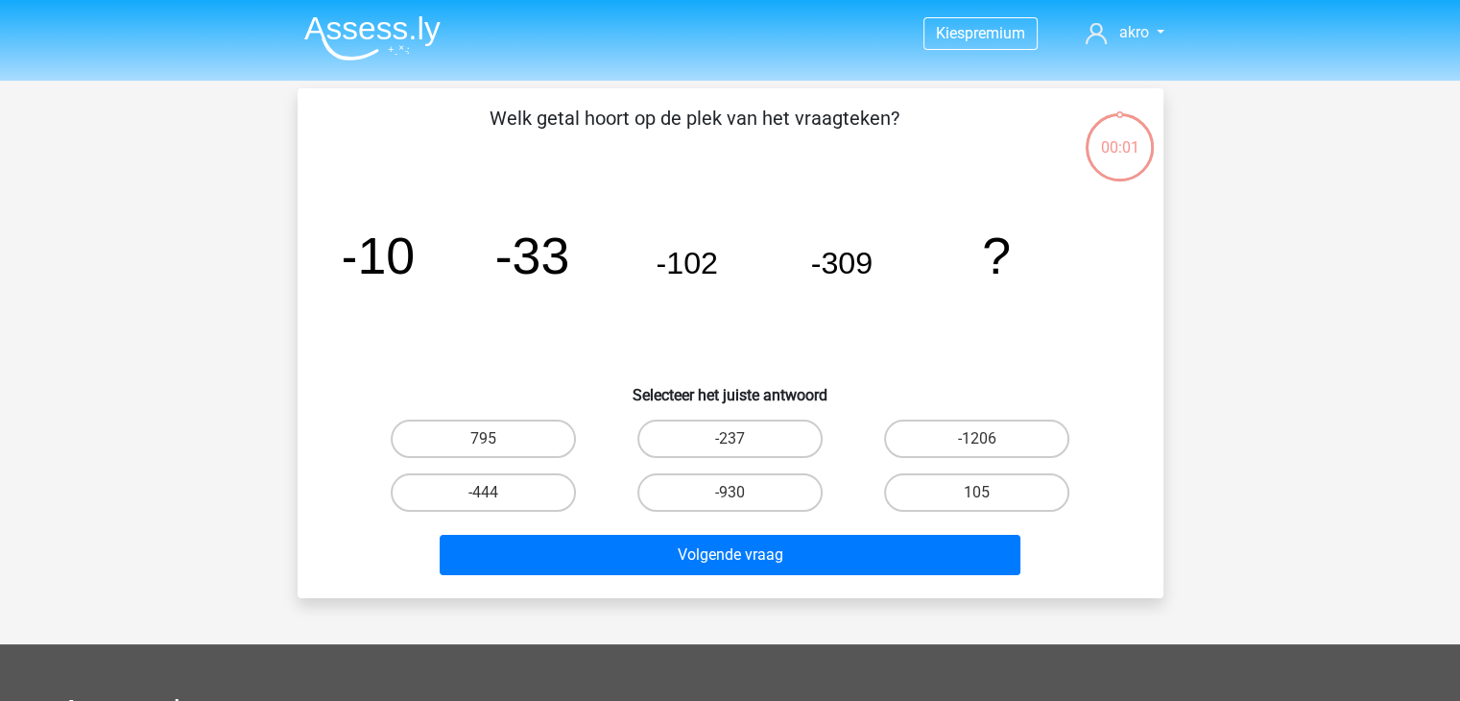
scroll to position [88, 0]
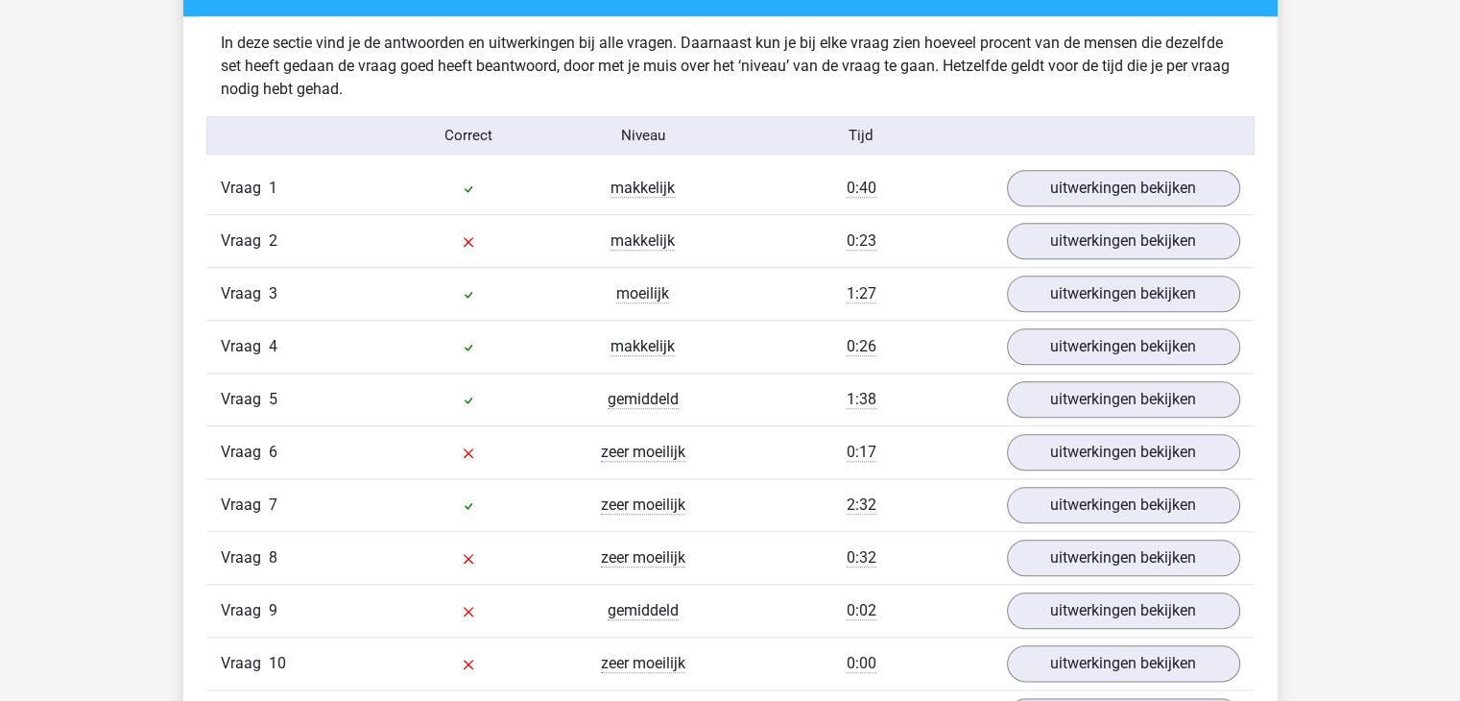
scroll to position [2016, 0]
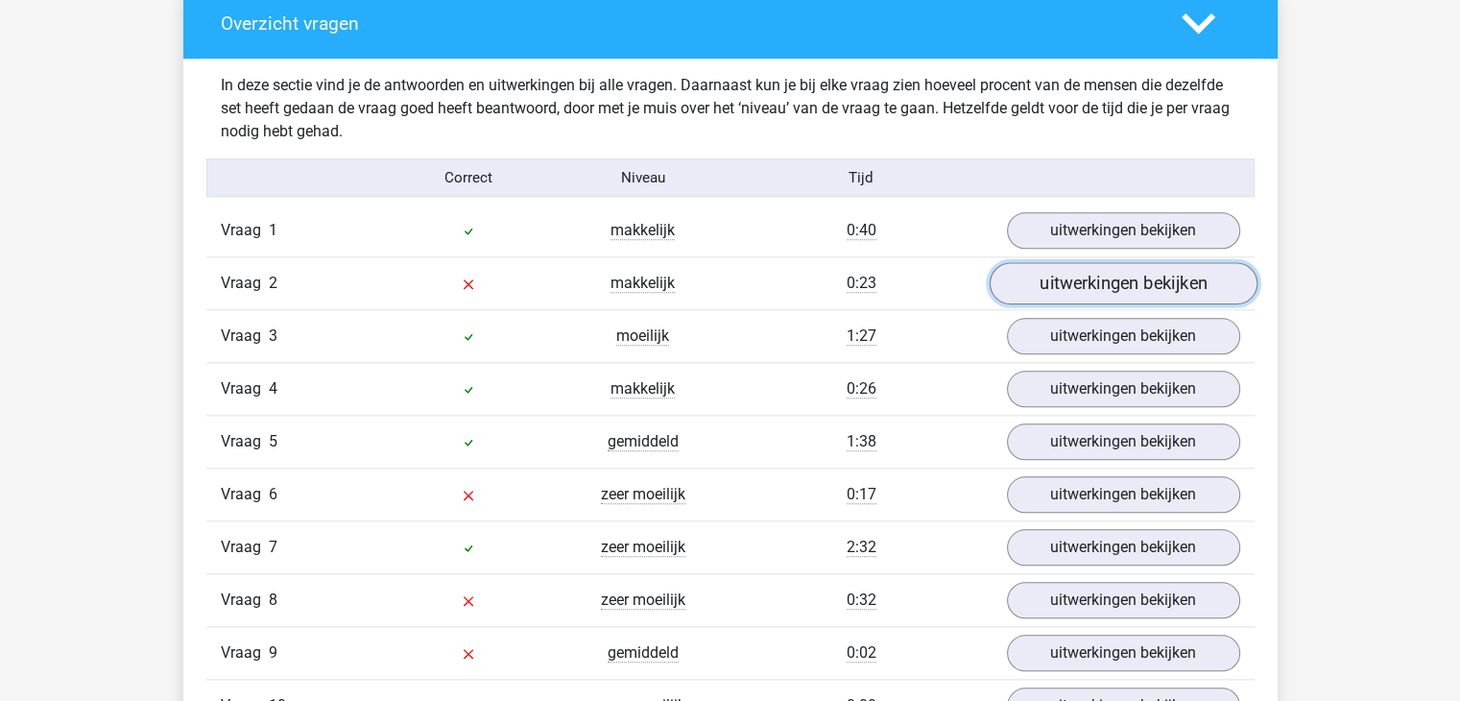
click at [1079, 279] on link "uitwerkingen bekijken" at bounding box center [1123, 284] width 268 height 42
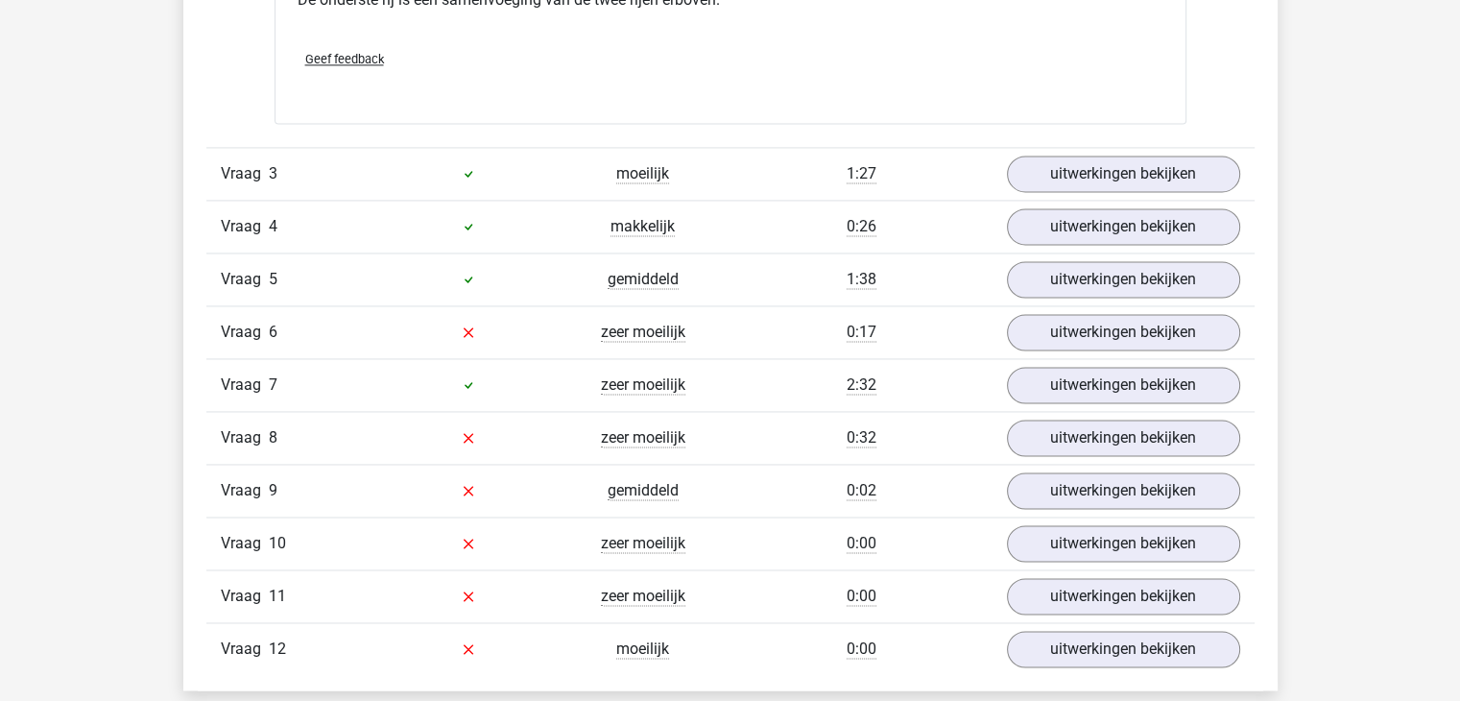
scroll to position [2976, 0]
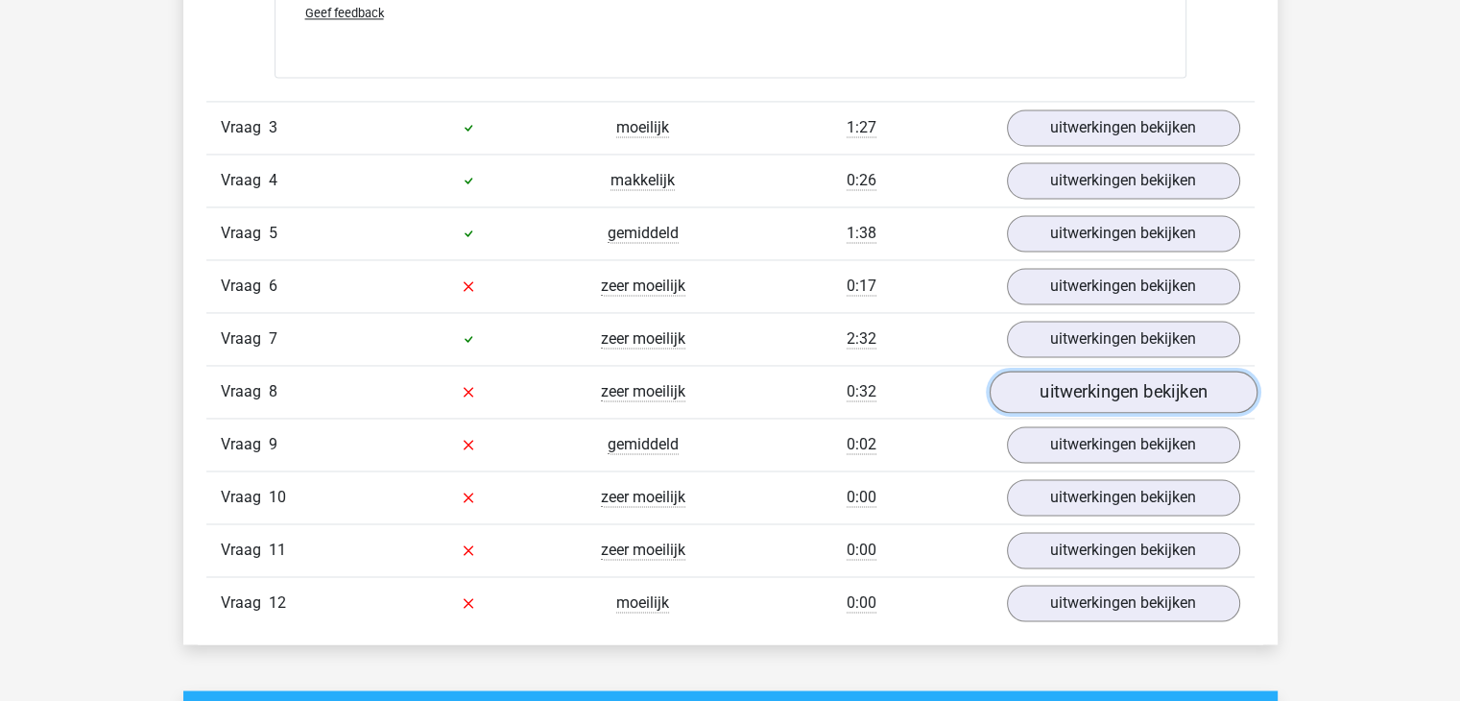
click at [1086, 385] on link "uitwerkingen bekijken" at bounding box center [1123, 392] width 268 height 42
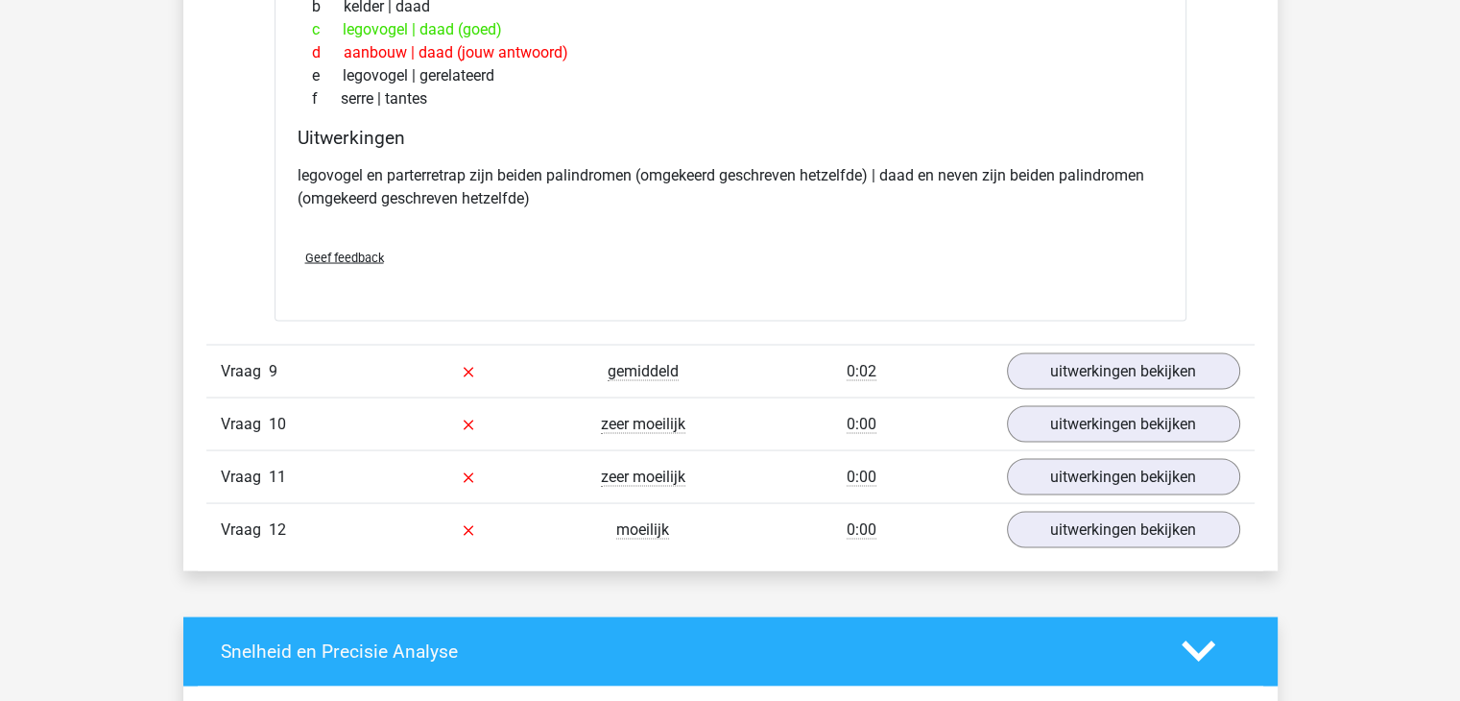
scroll to position [3552, 0]
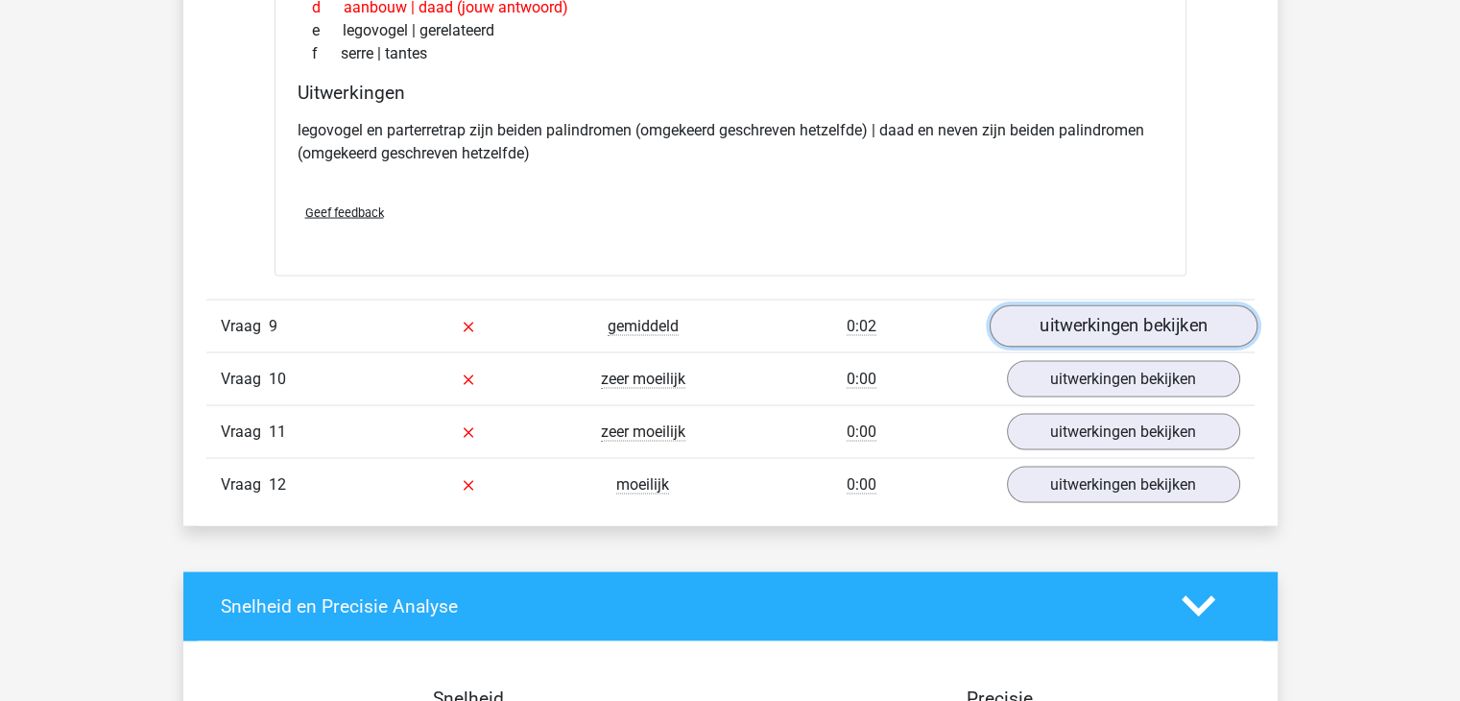
click at [1041, 325] on link "uitwerkingen bekijken" at bounding box center [1123, 325] width 268 height 42
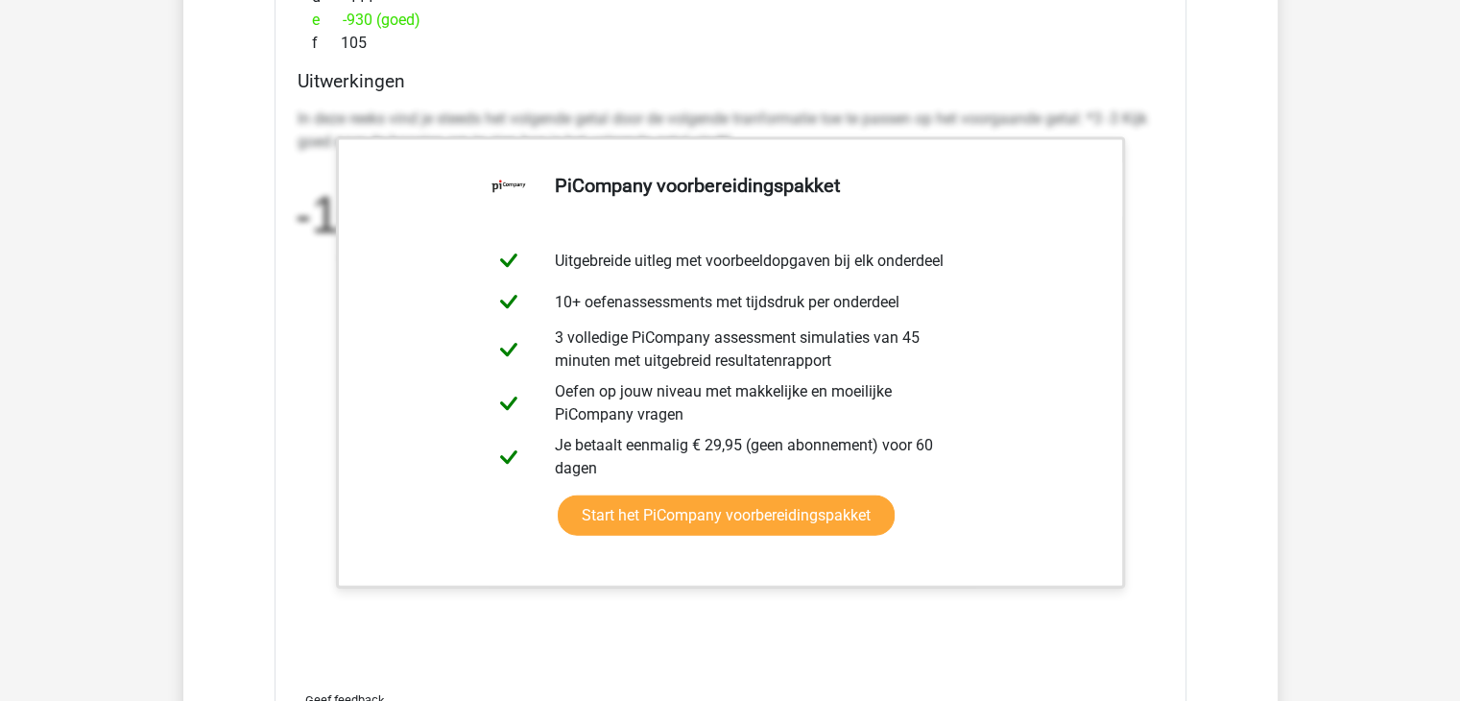
scroll to position [4032, 0]
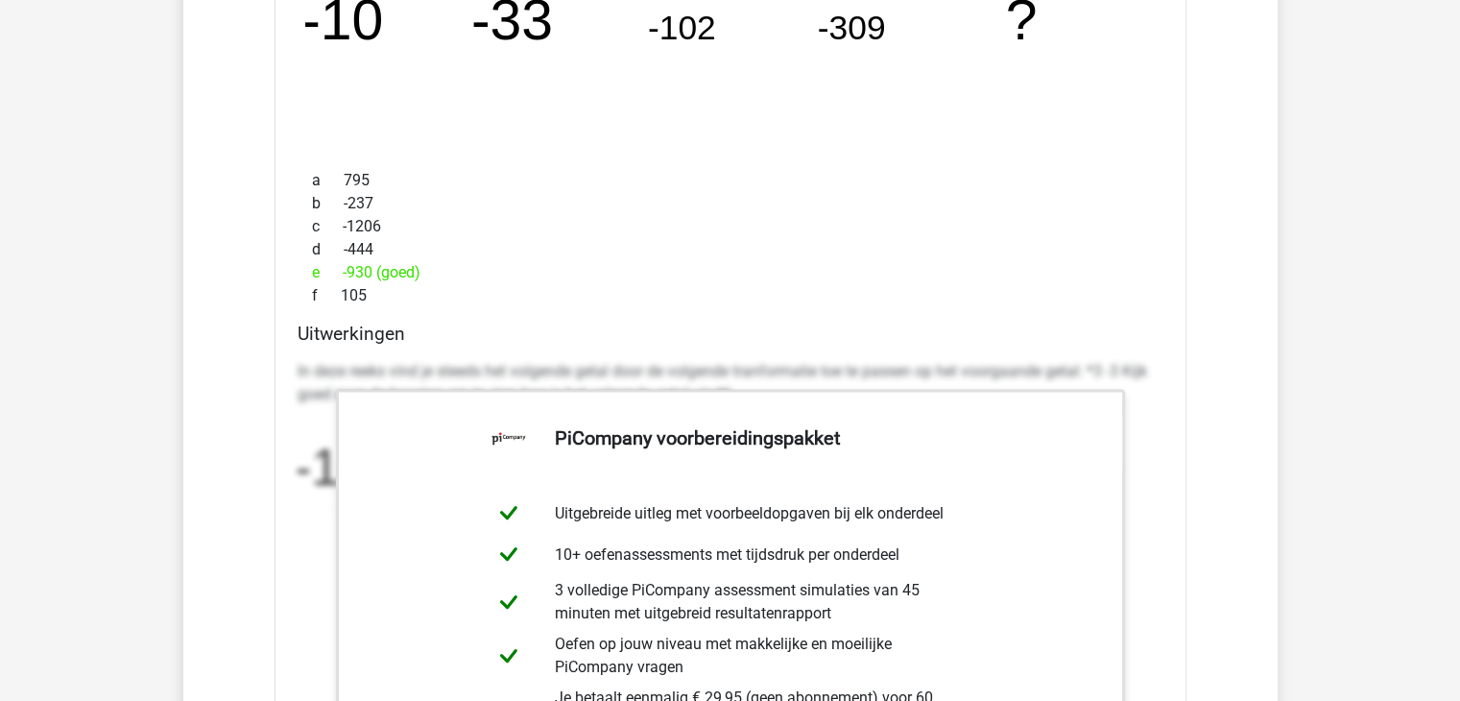
click at [864, 238] on div "d -444" at bounding box center [731, 249] width 866 height 23
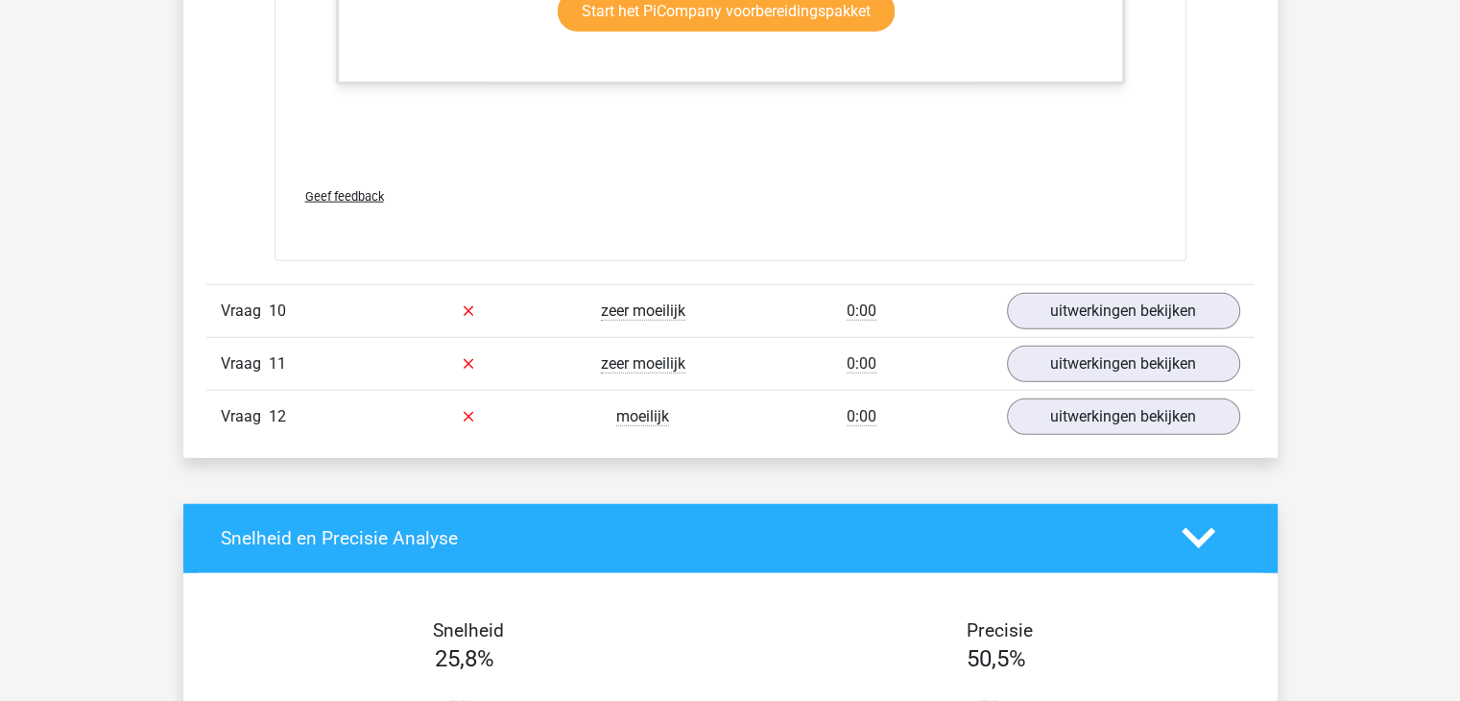
scroll to position [4800, 0]
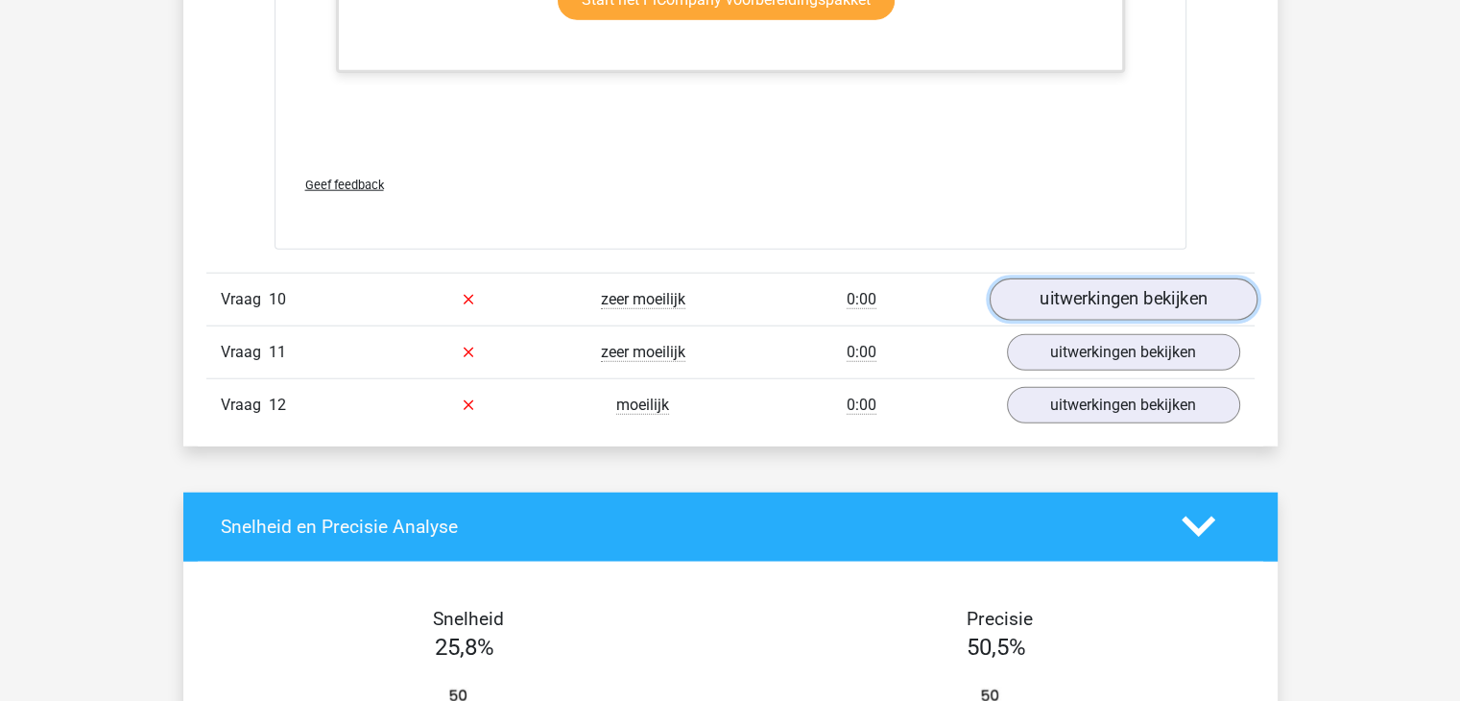
click at [1080, 292] on link "uitwerkingen bekijken" at bounding box center [1123, 299] width 268 height 42
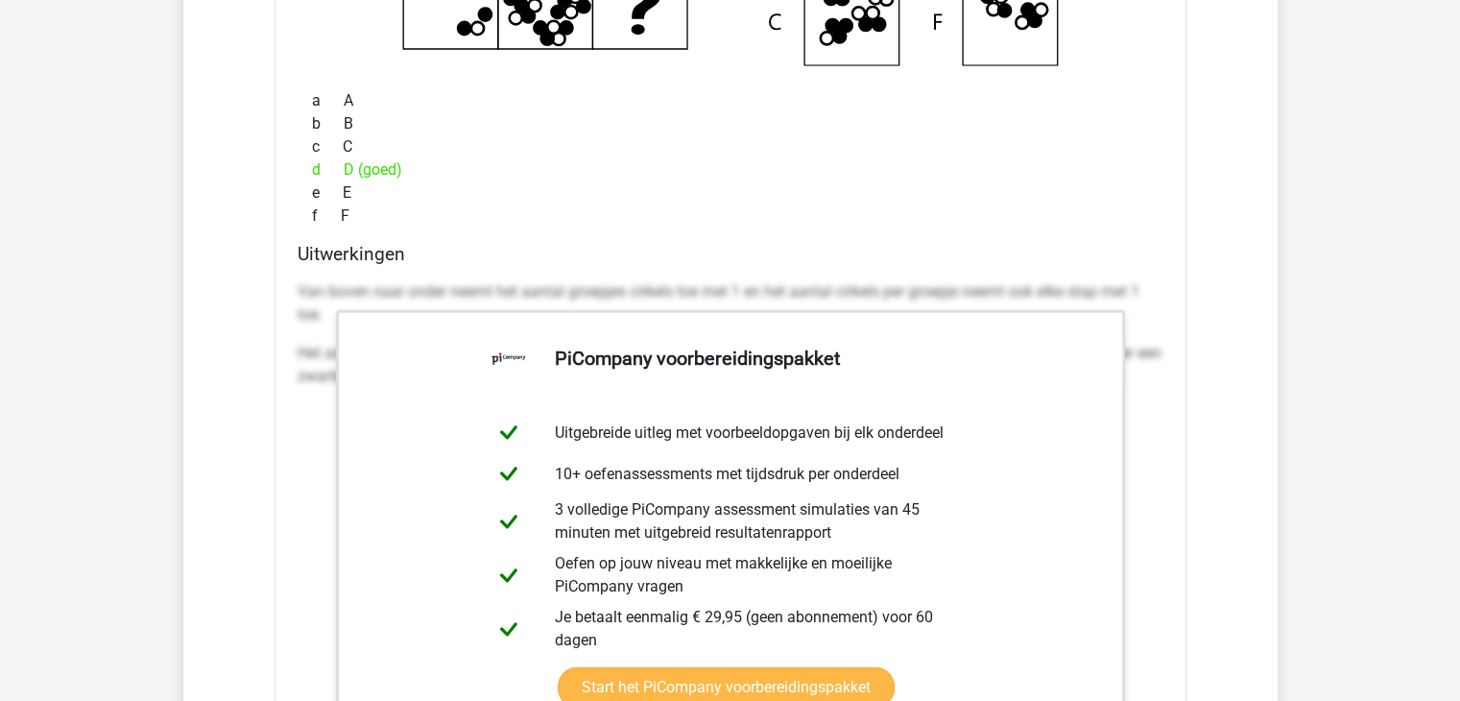
scroll to position [5472, 0]
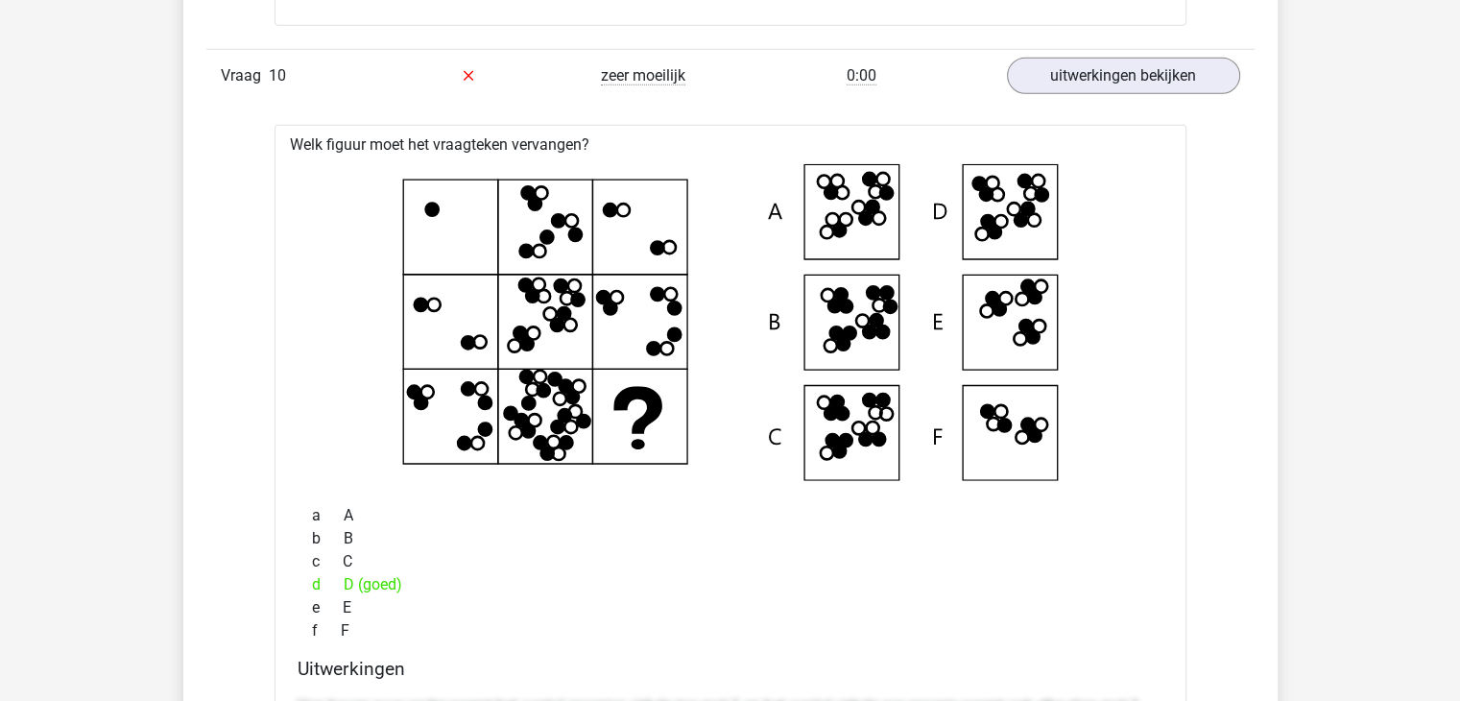
scroll to position [4992, 0]
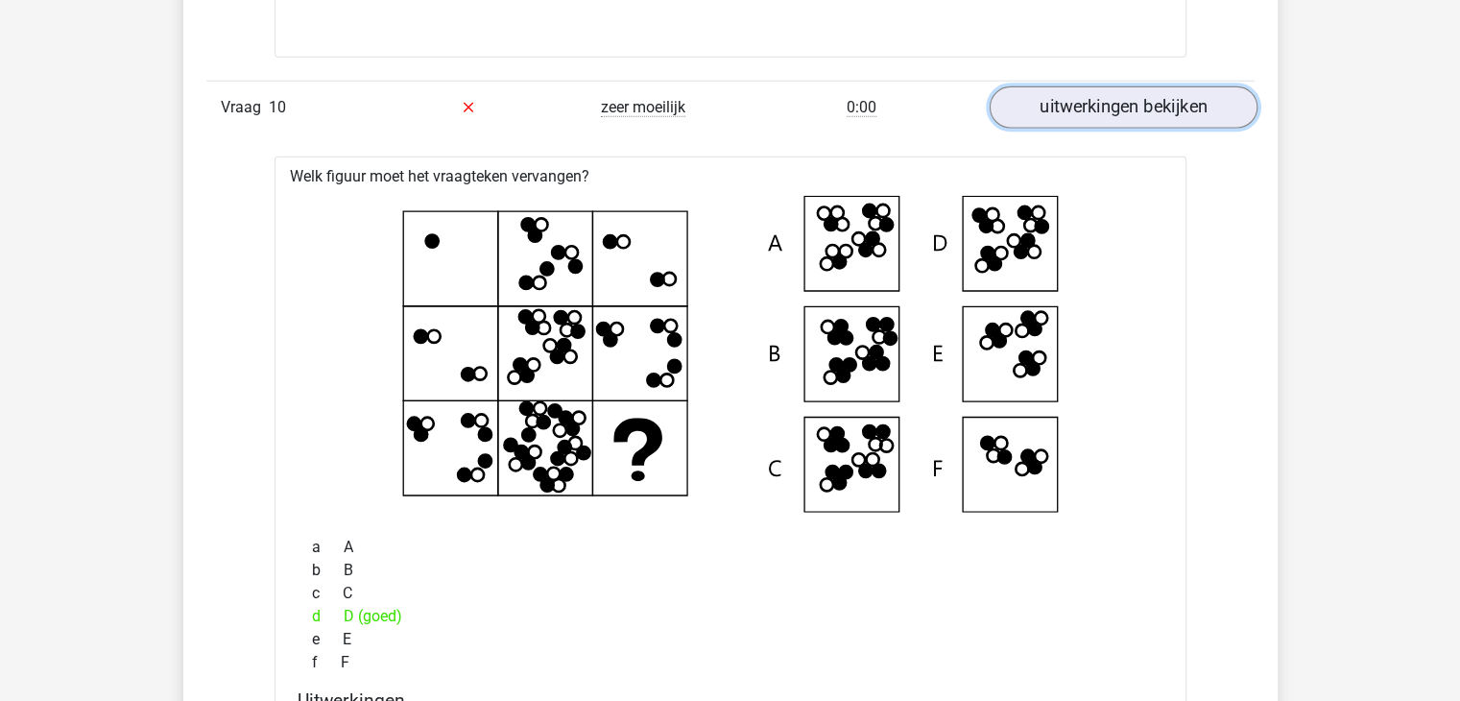
click at [1068, 108] on link "uitwerkingen bekijken" at bounding box center [1123, 107] width 268 height 42
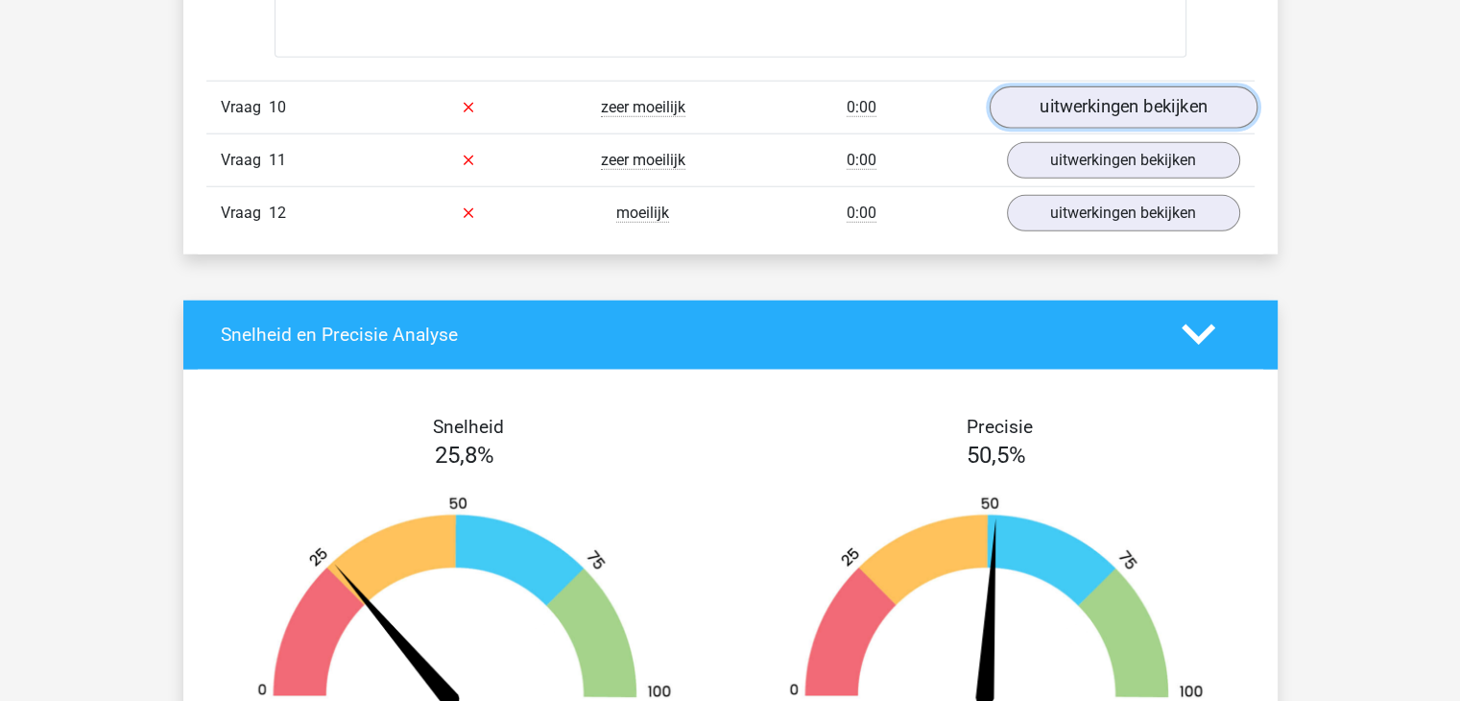
click at [1091, 103] on link "uitwerkingen bekijken" at bounding box center [1123, 107] width 268 height 42
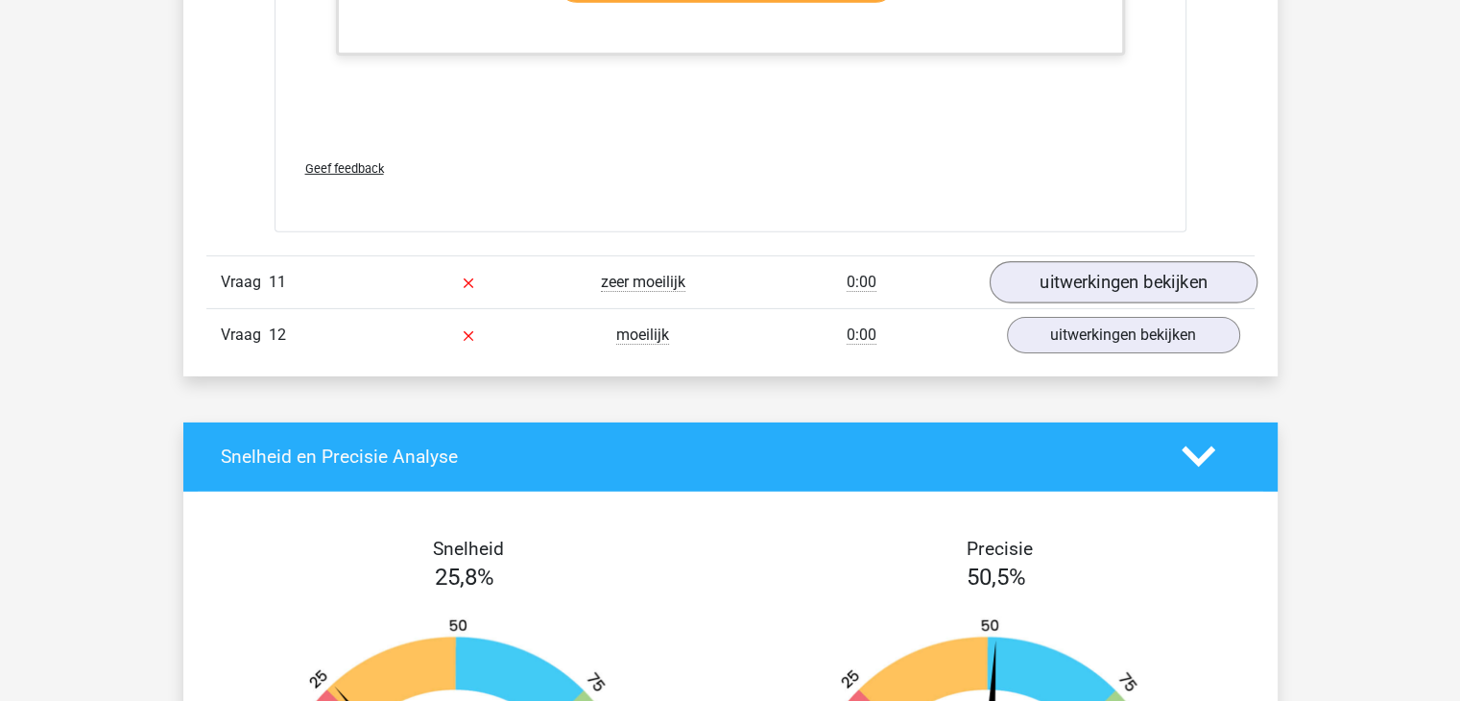
scroll to position [6144, 0]
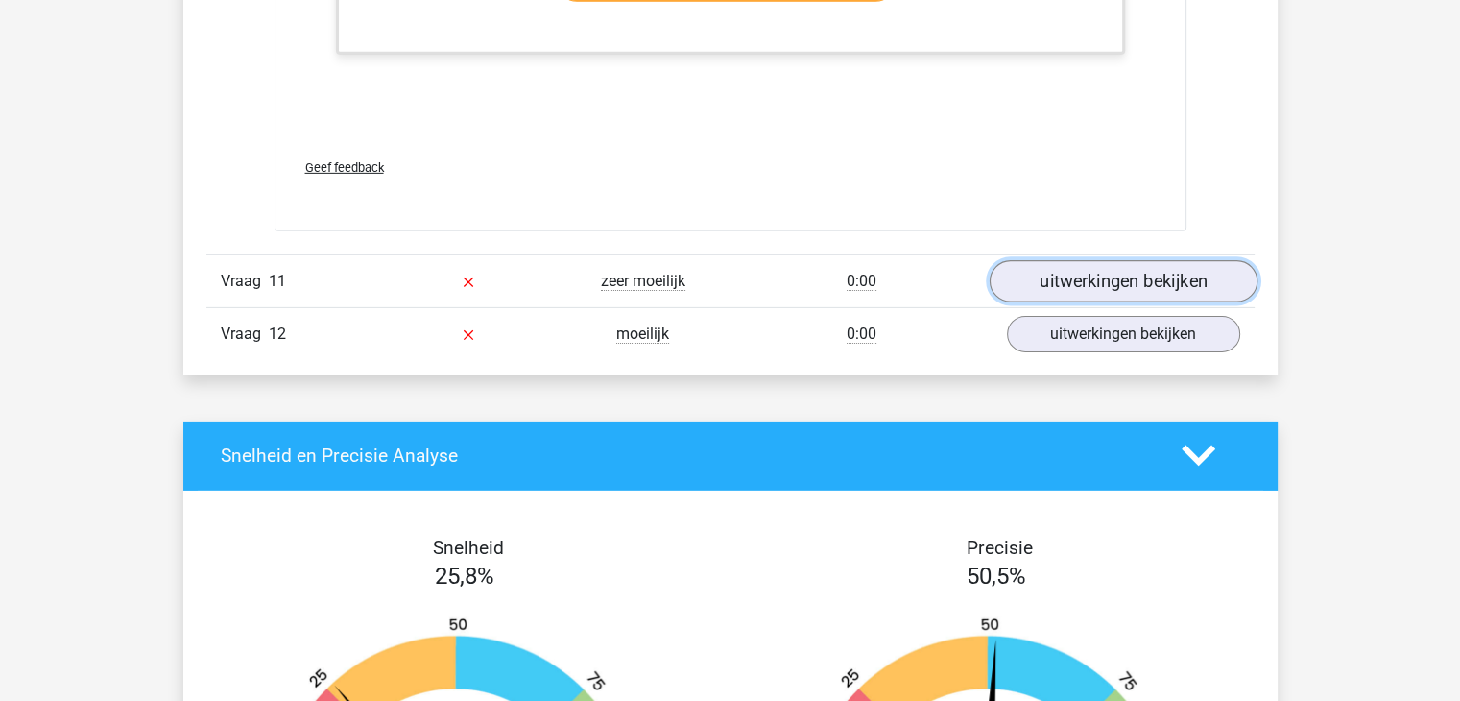
click at [1075, 266] on link "uitwerkingen bekijken" at bounding box center [1123, 281] width 268 height 42
